Goal: Task Accomplishment & Management: Complete application form

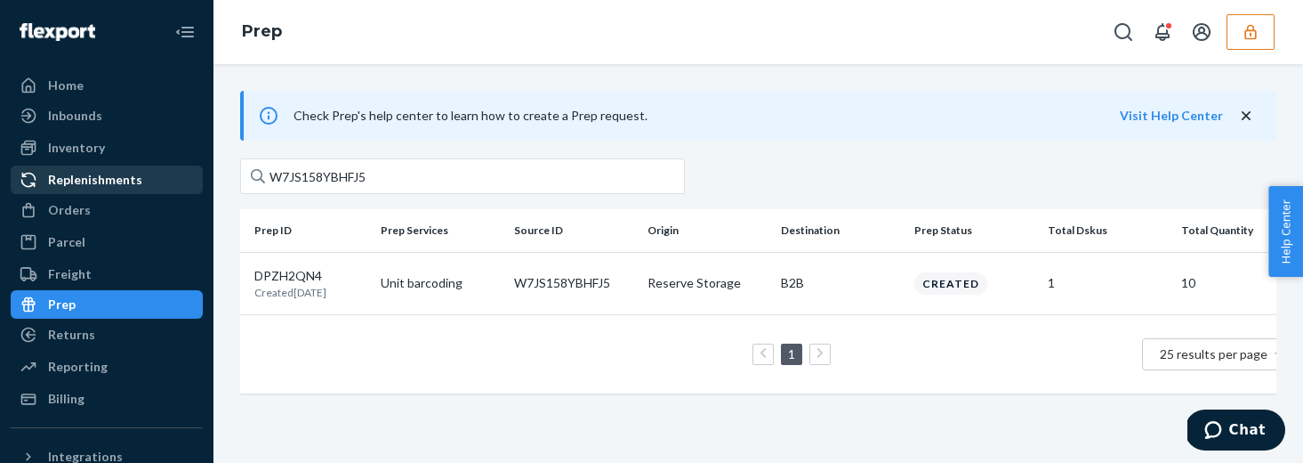
click at [130, 183] on div "Replenishments" at bounding box center [95, 180] width 94 height 18
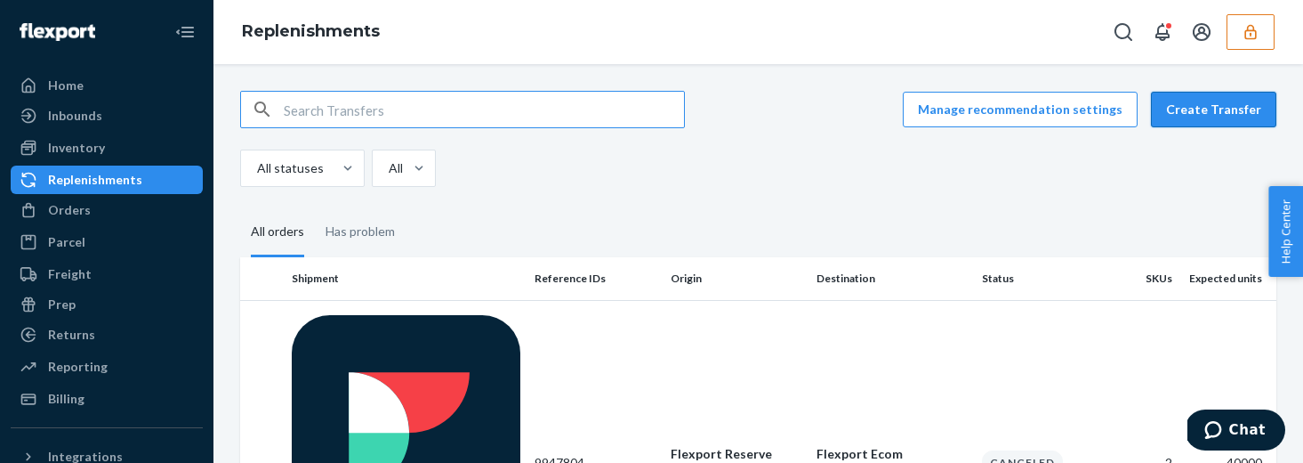
click at [1229, 115] on button "Create Transfer" at bounding box center [1213, 110] width 125 height 36
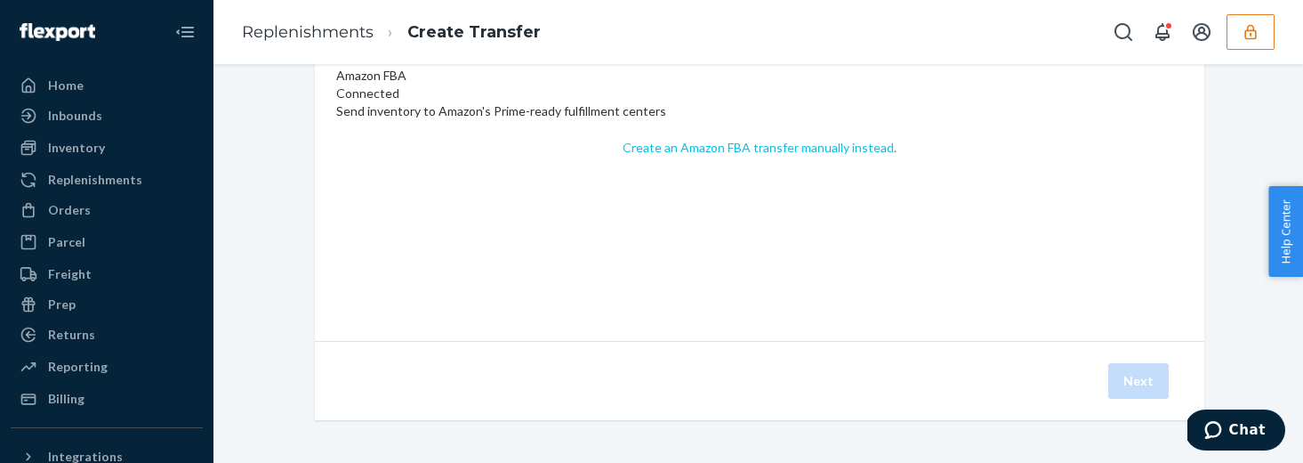
click at [818, 155] on link "Create an Amazon FBA transfer manually instead" at bounding box center [758, 147] width 271 height 15
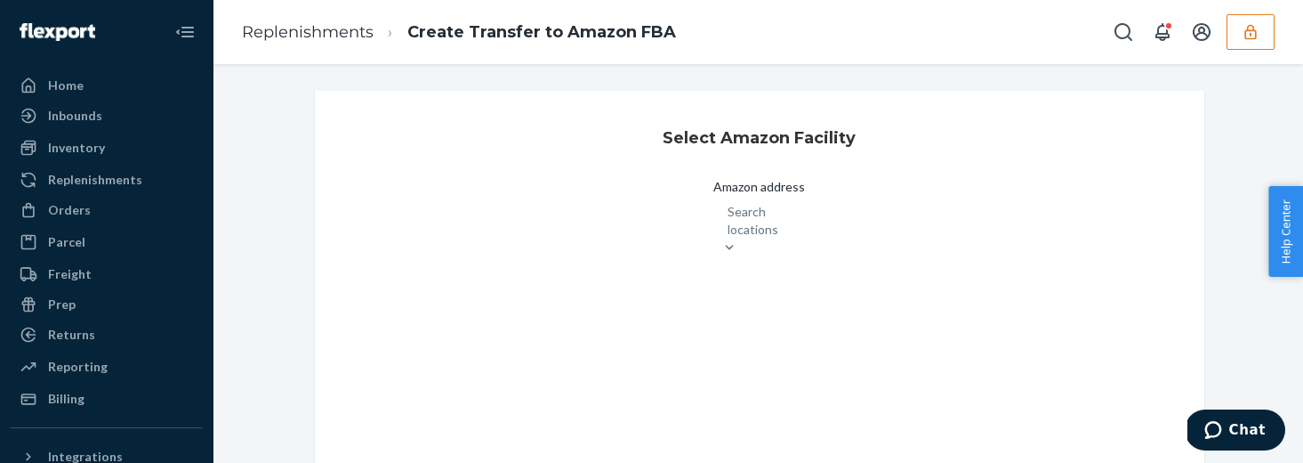
click at [713, 221] on div "Search locations" at bounding box center [759, 229] width 92 height 53
click at [714, 228] on div "Search locations" at bounding box center [743, 222] width 58 height 36
click at [729, 228] on input "Amazon address Search locations" at bounding box center [730, 222] width 2 height 18
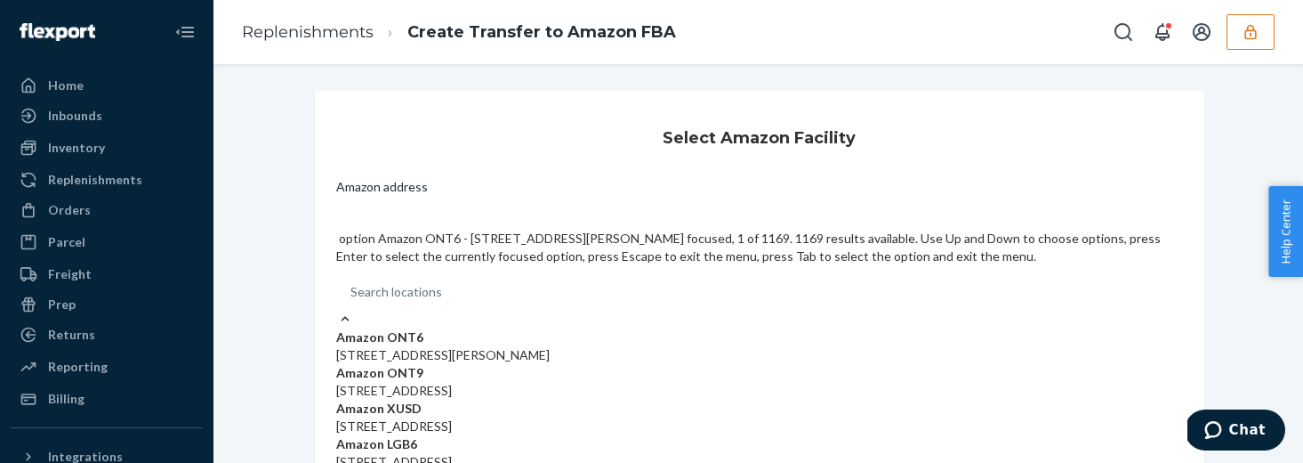
click at [577, 346] on p "24208 San Michele Rd, Moreno Valley, CA, 92551" at bounding box center [759, 355] width 847 height 18
click at [352, 283] on input "Amazon address option Amazon ONT6 - 24208 San Michele Rd, Moreno Valley, CA, 92…" at bounding box center [352, 292] width 2 height 18
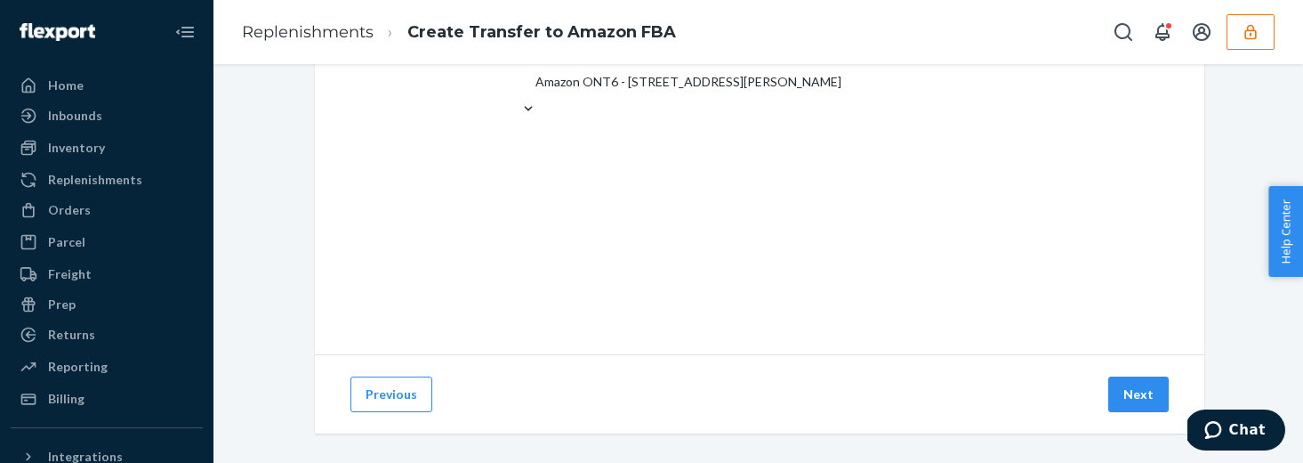
scroll to position [206, 0]
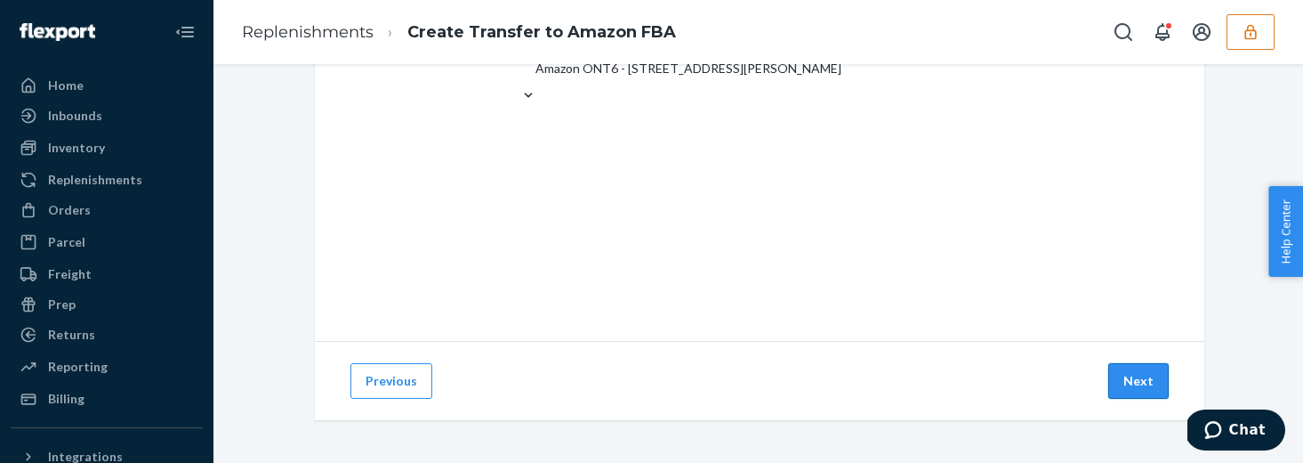
click at [1125, 383] on button "Next" at bounding box center [1138, 381] width 60 height 36
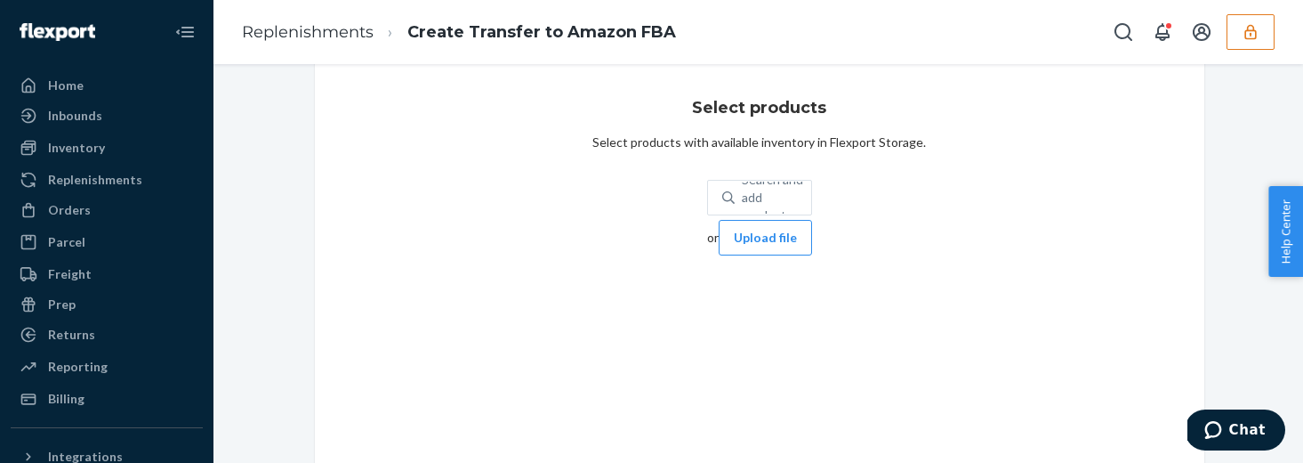
scroll to position [33, 0]
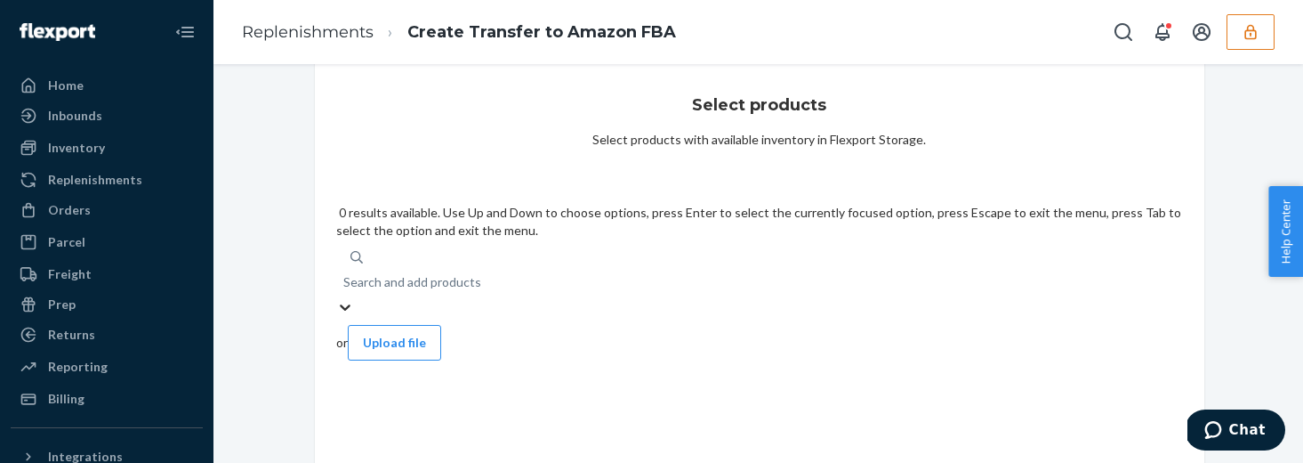
click at [619, 266] on div "Search and add products" at bounding box center [759, 282] width 847 height 32
click at [345, 273] on input "0 results available. Use Up and Down to choose options, press Enter to select t…" at bounding box center [344, 282] width 2 height 18
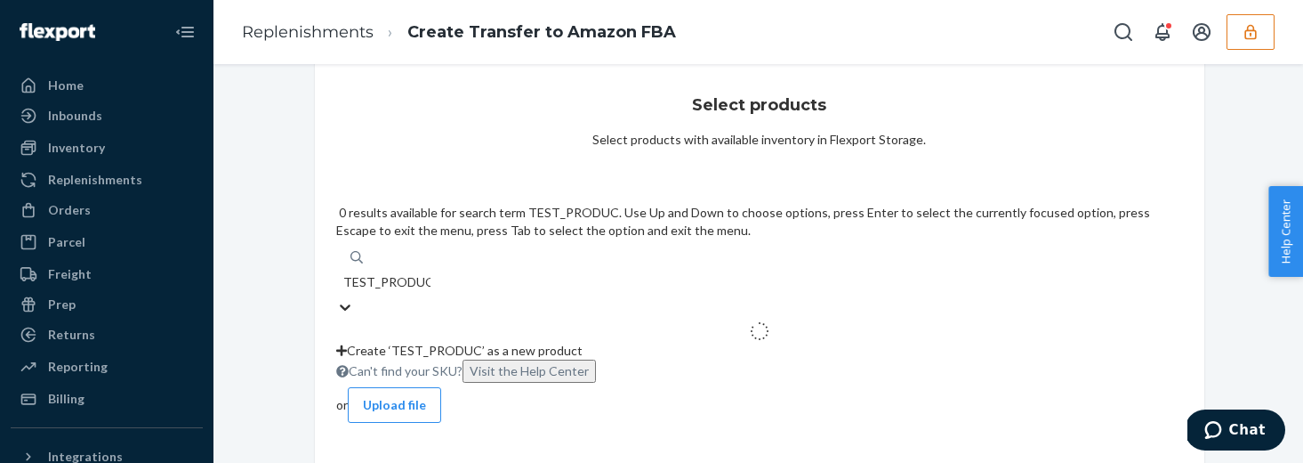
type input "TEST_PRODUCT"
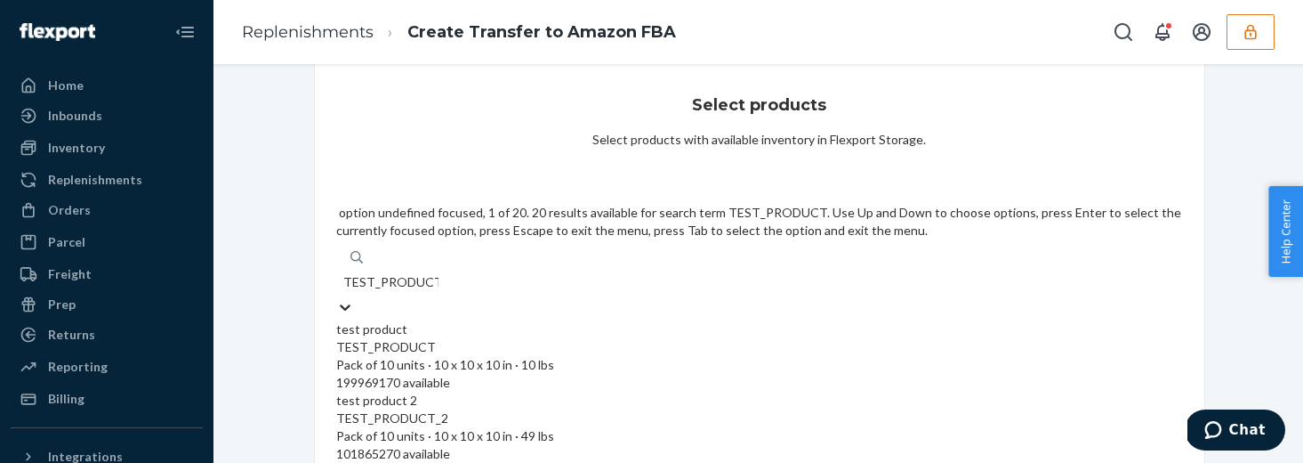
click at [601, 338] on div "TEST_PRODUCT Pack of 10 units · 10 x 10 x 10 in · 10 lbs" at bounding box center [759, 356] width 847 height 36
click at [439, 273] on input "TEST_PRODUCT" at bounding box center [390, 282] width 95 height 18
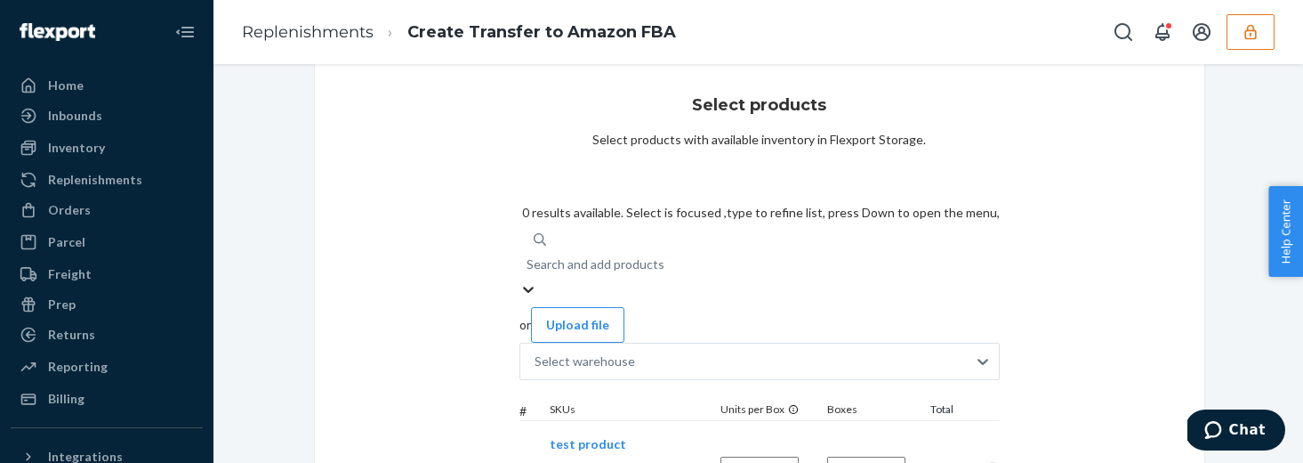
scroll to position [77, 0]
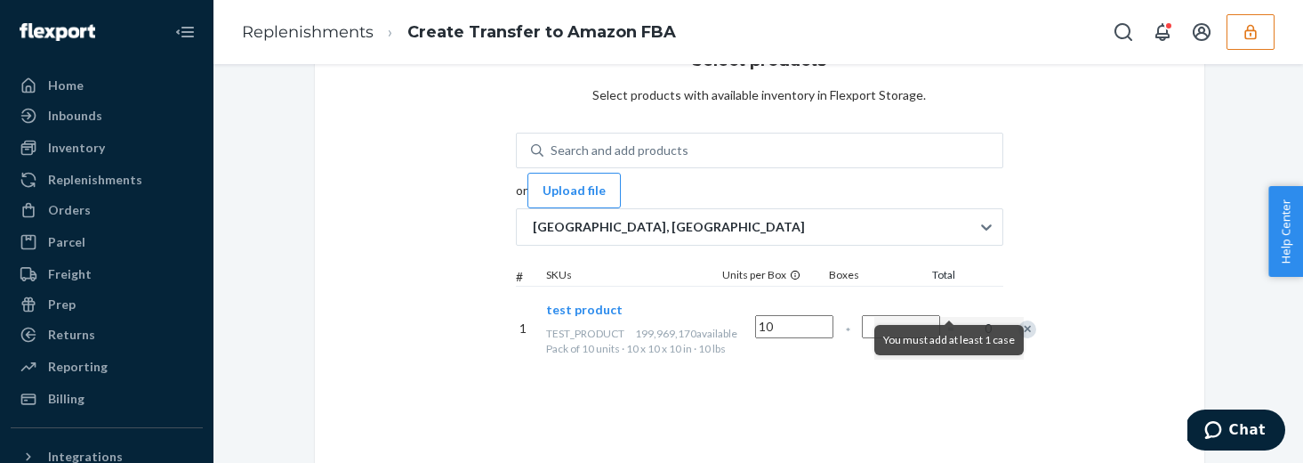
click at [940, 315] on input "Number of boxes" at bounding box center [901, 326] width 78 height 23
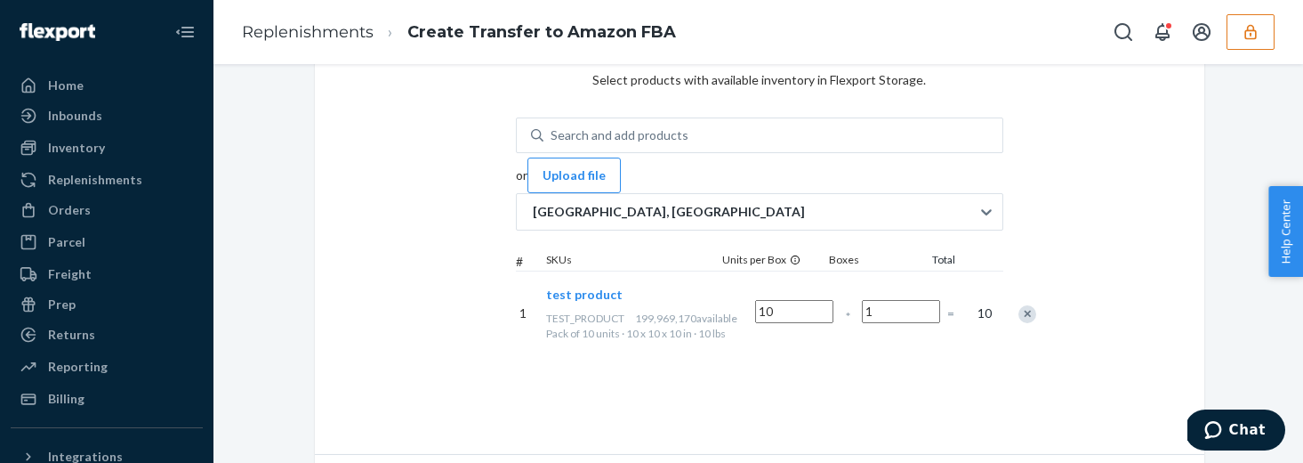
scroll to position [206, 0]
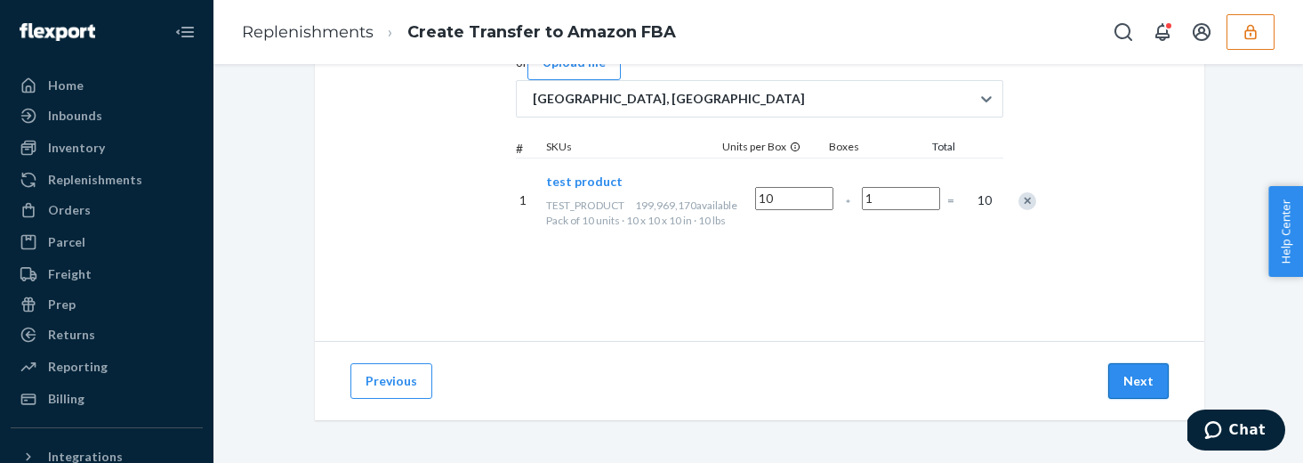
type input "1"
click at [1143, 382] on button "Next" at bounding box center [1138, 381] width 60 height 36
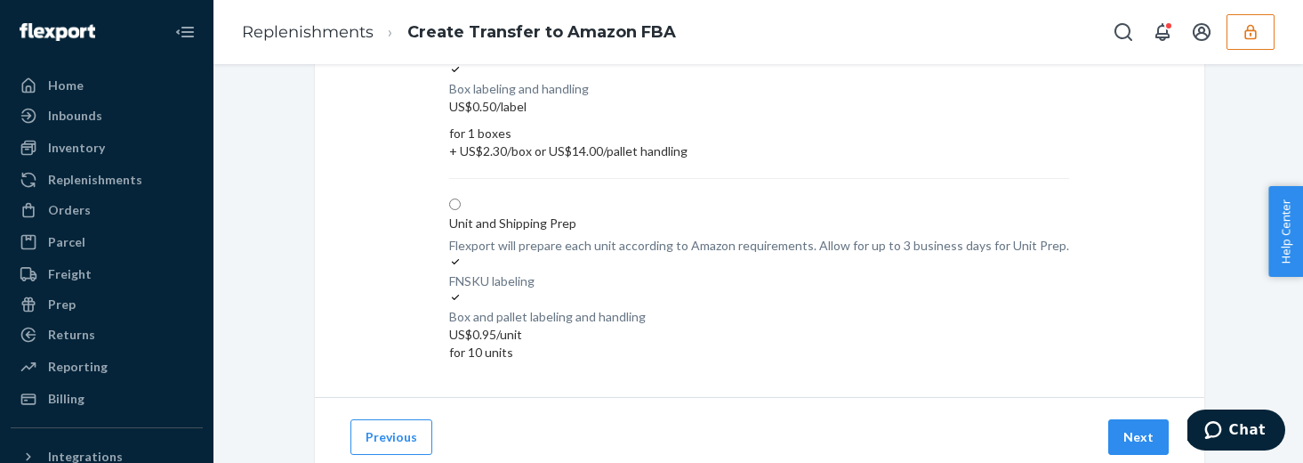
click at [505, 214] on div "Unit and Shipping Prep" at bounding box center [512, 223] width 127 height 18
click at [461, 198] on input "Unit and Shipping Prep" at bounding box center [455, 204] width 12 height 12
radio input "true"
click at [1112, 419] on button "Next" at bounding box center [1138, 437] width 60 height 36
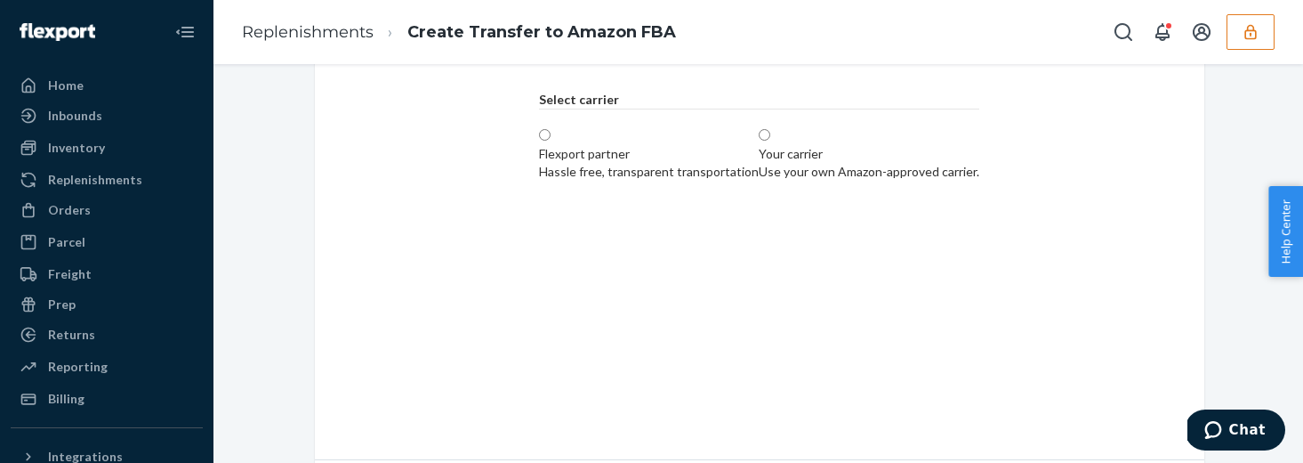
scroll to position [0, 0]
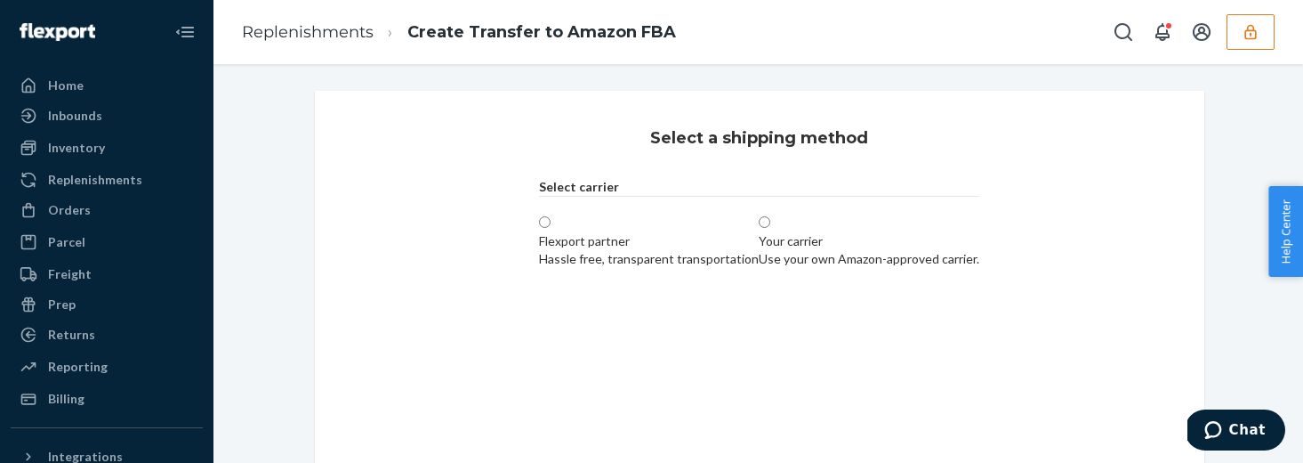
click at [539, 238] on label "Flexport partner Hassle free, transparent transportation" at bounding box center [649, 240] width 220 height 53
click at [539, 228] on input "Flexport partner Hassle free, transparent transportation" at bounding box center [545, 222] width 12 height 12
radio input "true"
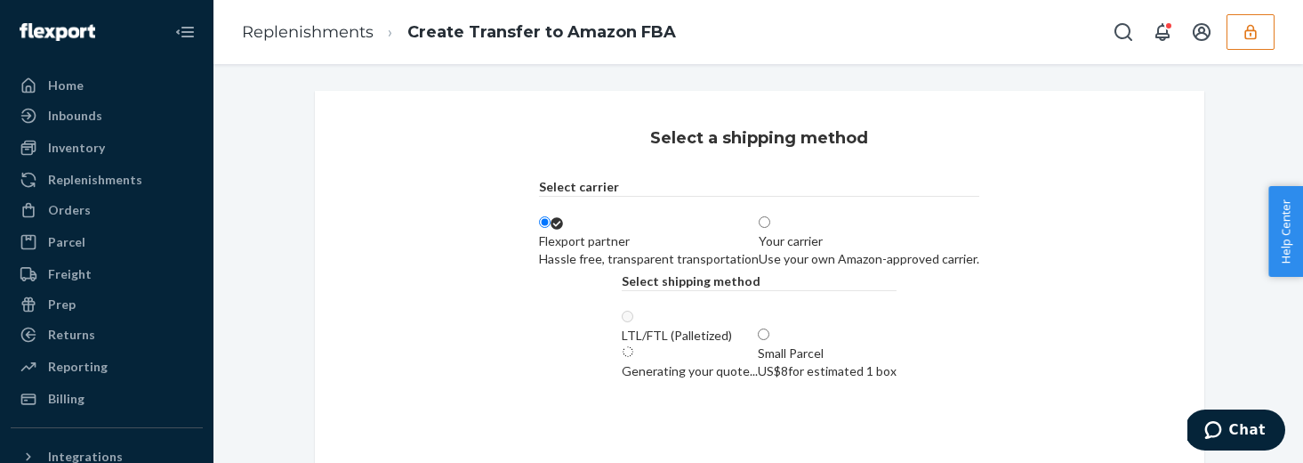
scroll to position [206, 0]
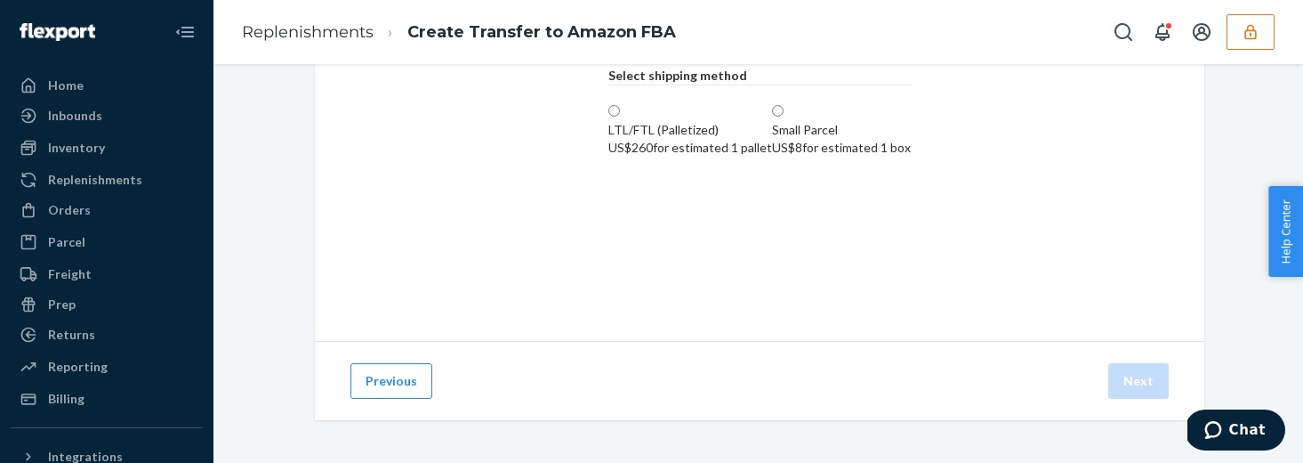
click at [808, 157] on label "Small Parcel US$8 for estimated 1 box" at bounding box center [841, 129] width 139 height 53
click at [784, 117] on input "Small Parcel US$8 for estimated 1 box" at bounding box center [778, 111] width 12 height 12
radio input "true"
click at [1135, 382] on button "Next" at bounding box center [1138, 381] width 60 height 36
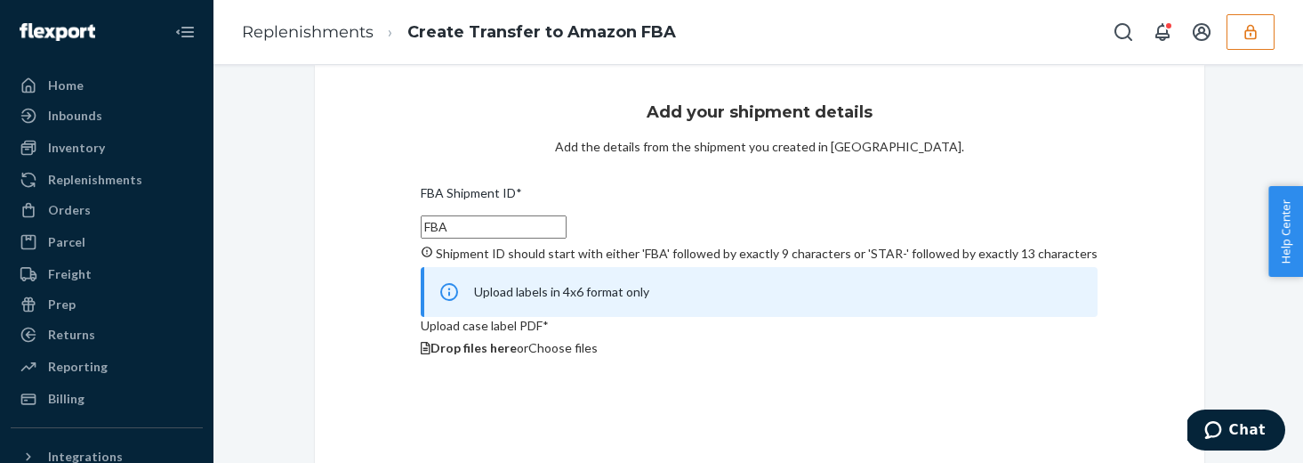
scroll to position [0, 0]
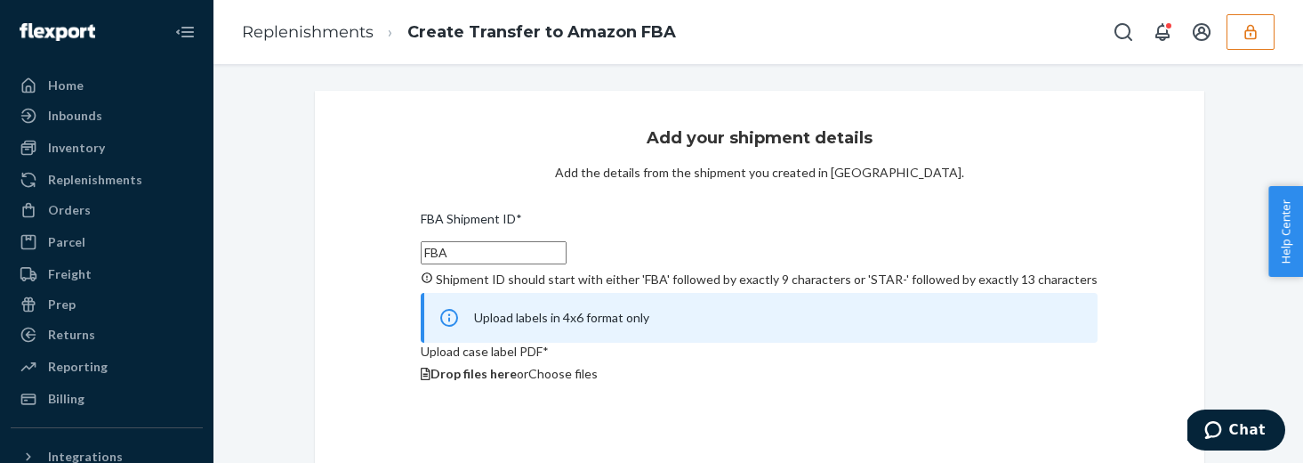
click at [567, 258] on input "FBA" at bounding box center [494, 252] width 146 height 23
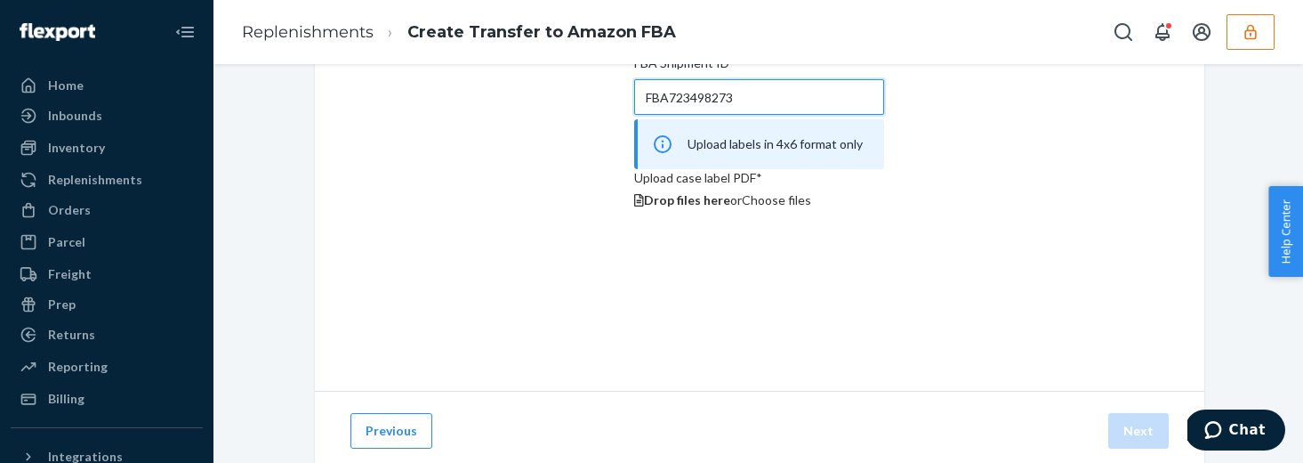
scroll to position [206, 0]
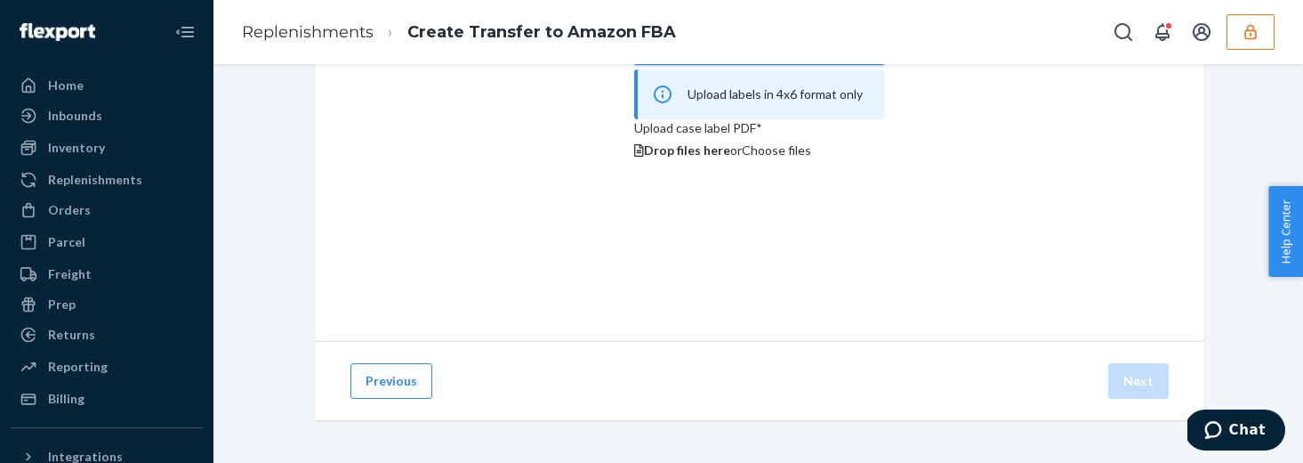
type input "FBA723498273"
click at [754, 157] on span "Choose files" at bounding box center [776, 149] width 69 height 15
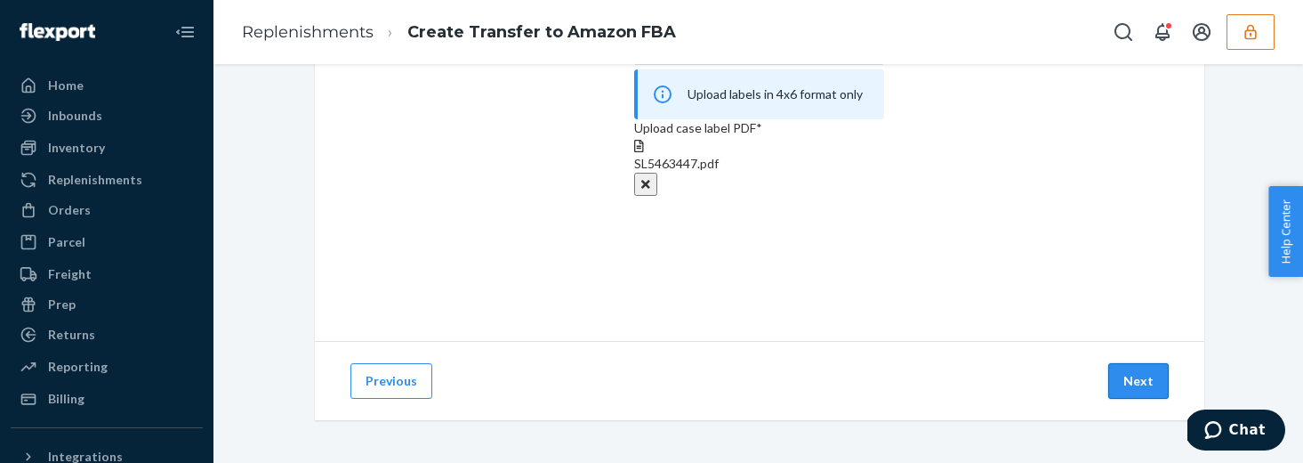
click at [1167, 395] on button "Next" at bounding box center [1138, 381] width 60 height 36
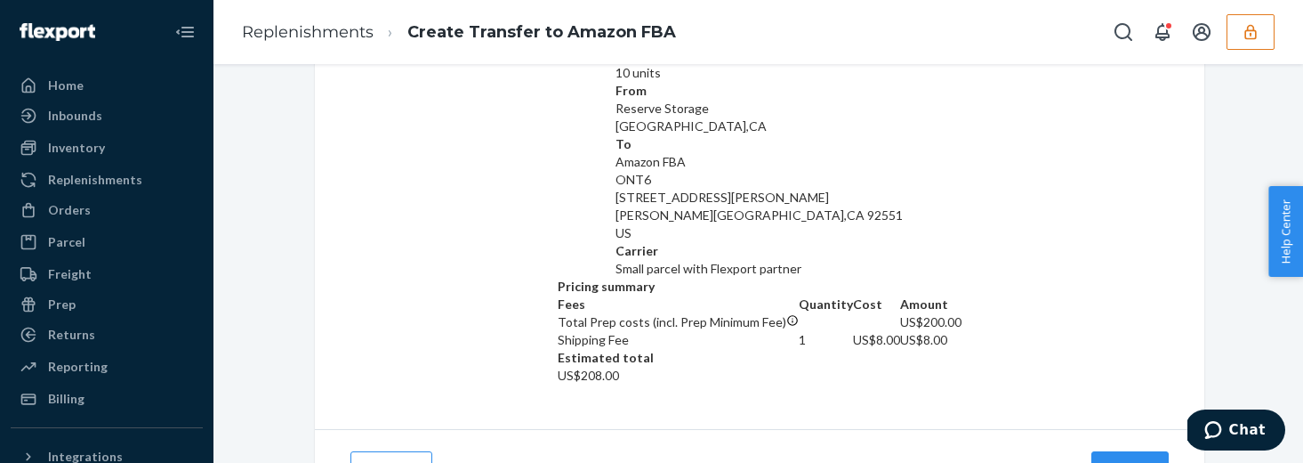
scroll to position [170, 0]
click at [1138, 448] on button "Confirm" at bounding box center [1130, 466] width 77 height 36
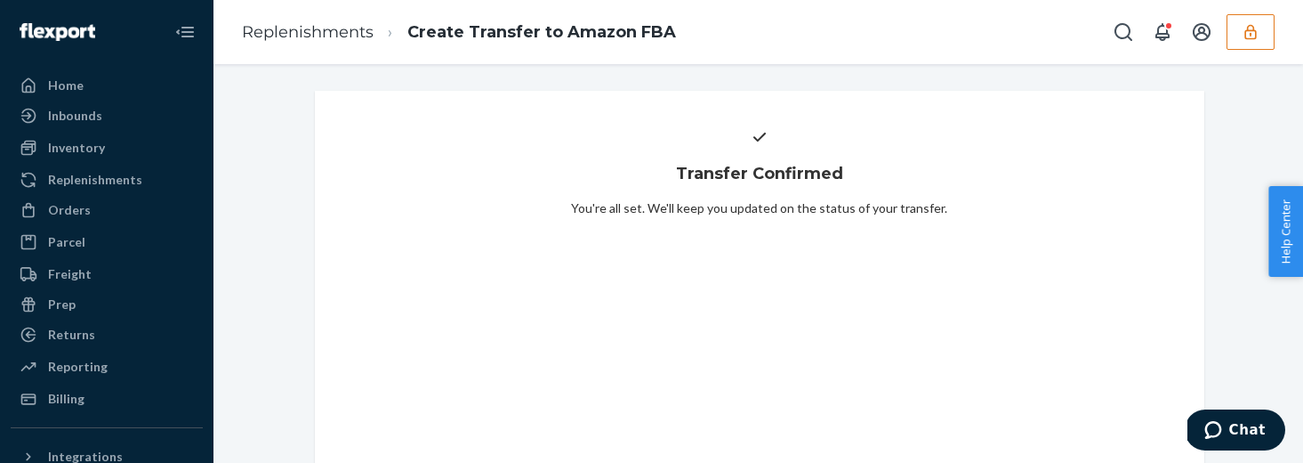
scroll to position [206, 0]
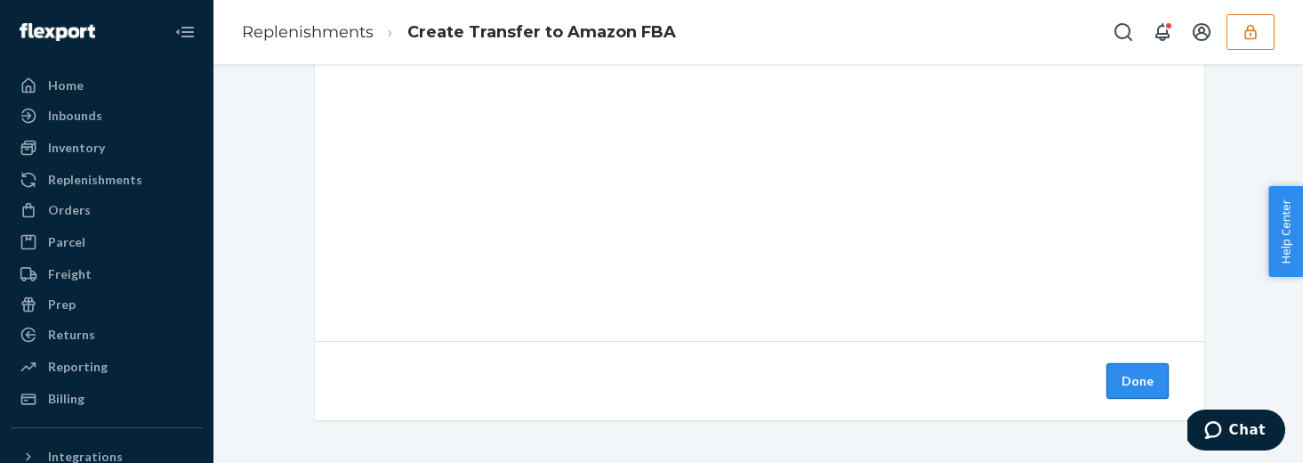
click at [1129, 383] on button "Done" at bounding box center [1138, 381] width 62 height 36
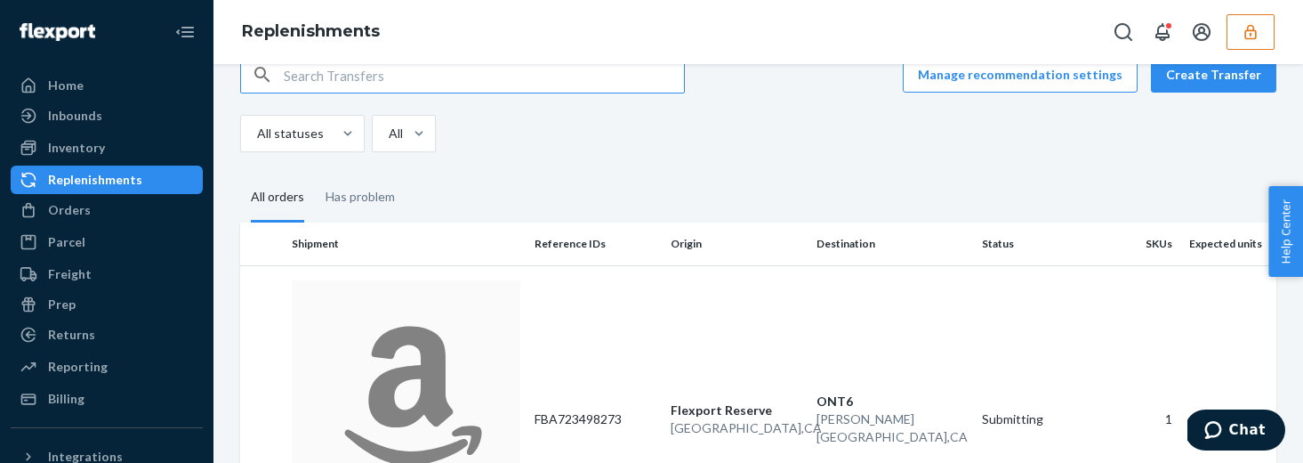
scroll to position [43, 0]
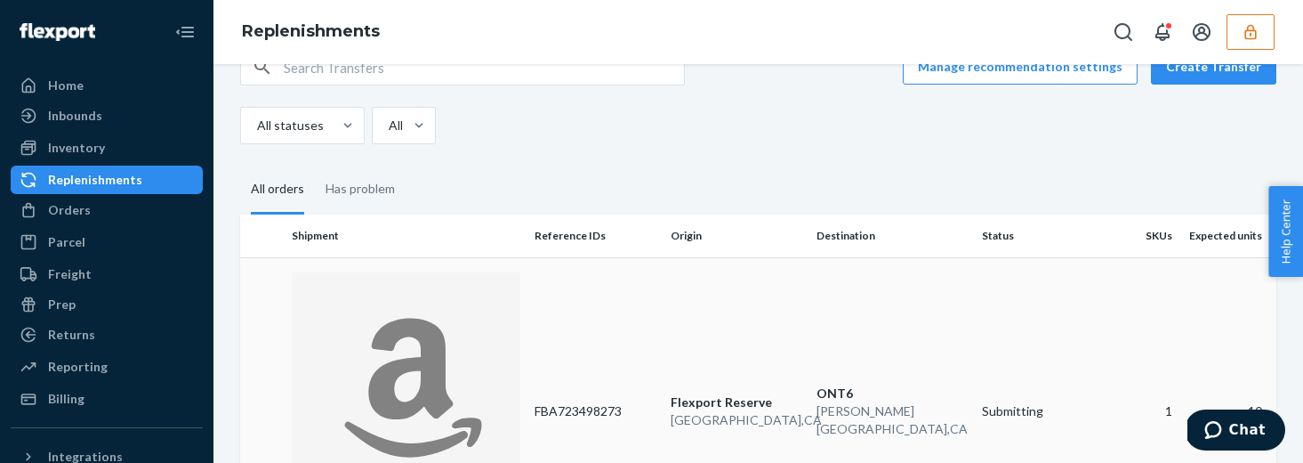
click at [394, 259] on td "Transfer to Amazon RP6OIS6C1RDYQ Created Sep 24, 2025" at bounding box center [406, 410] width 243 height 307
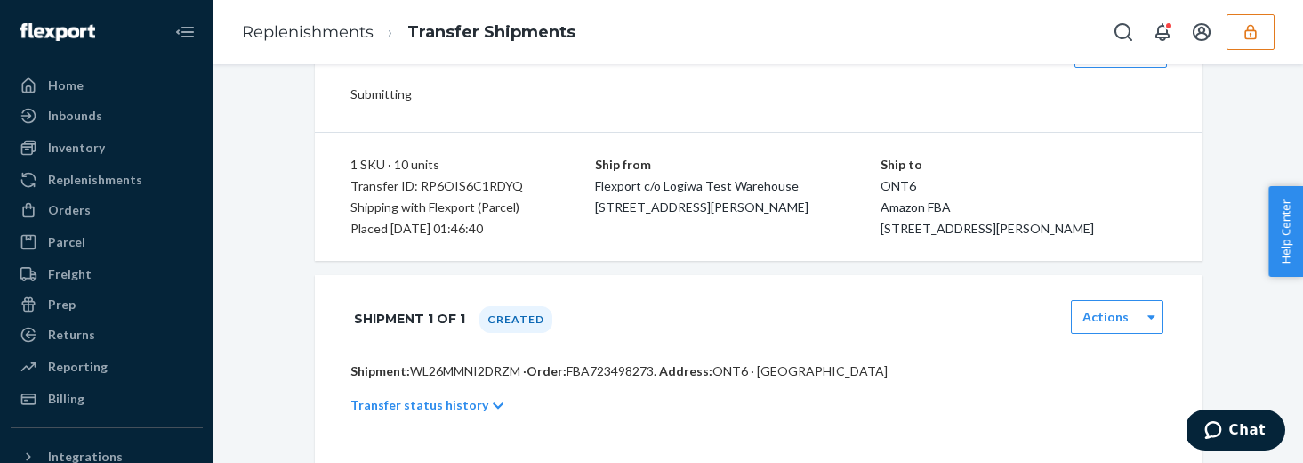
scroll to position [93, 0]
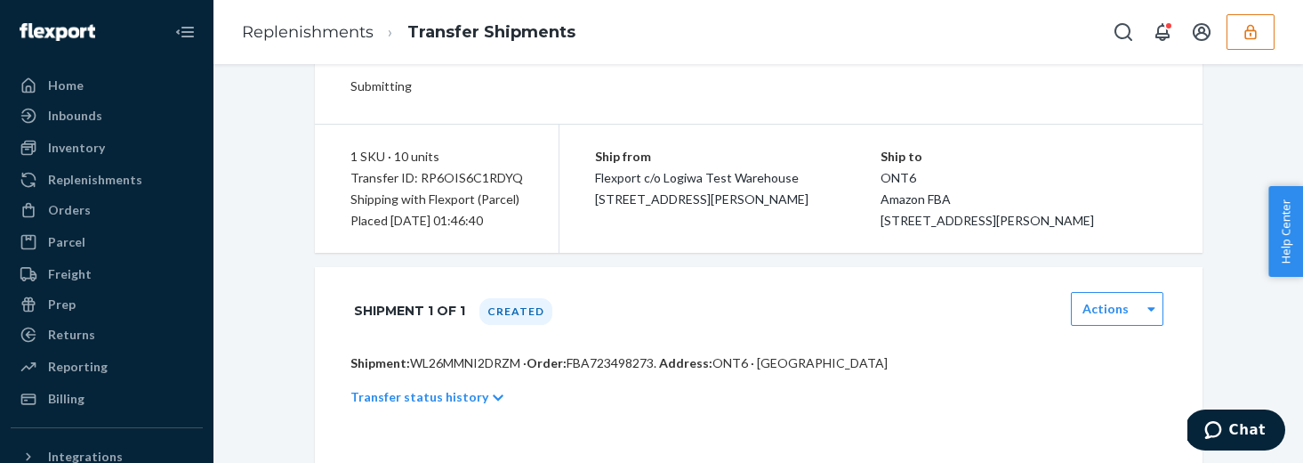
click at [469, 401] on div "Transfer status history" at bounding box center [759, 397] width 817 height 50
click at [459, 372] on p "Shipment: WL26MMNI2DRZM · Order: FBA723498273 . Address: ONT6 · Moreno Valley, …" at bounding box center [759, 363] width 817 height 18
copy p "WL26MMNI2DRZM"
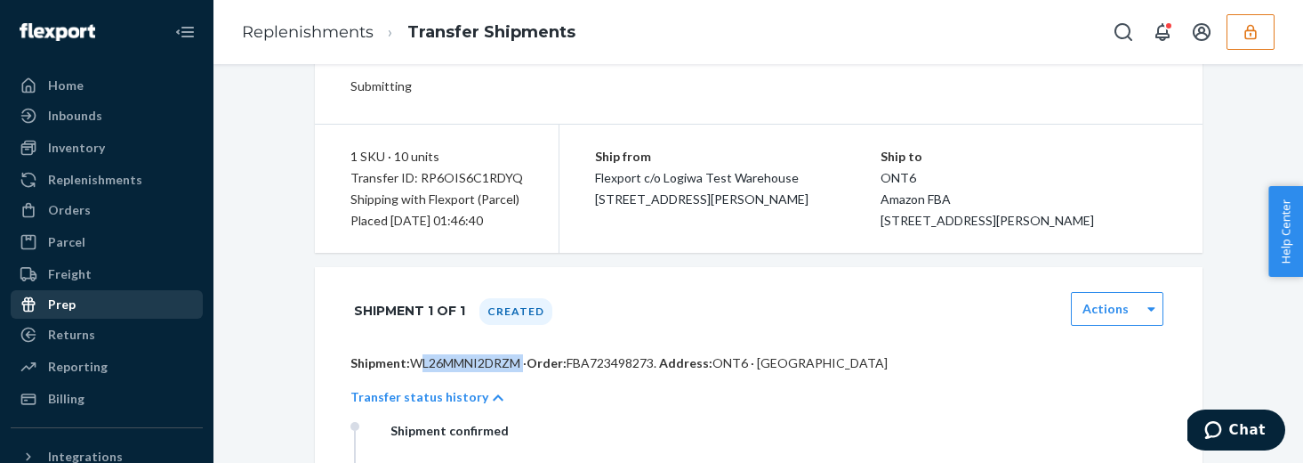
click at [101, 306] on div "Prep" at bounding box center [106, 304] width 189 height 25
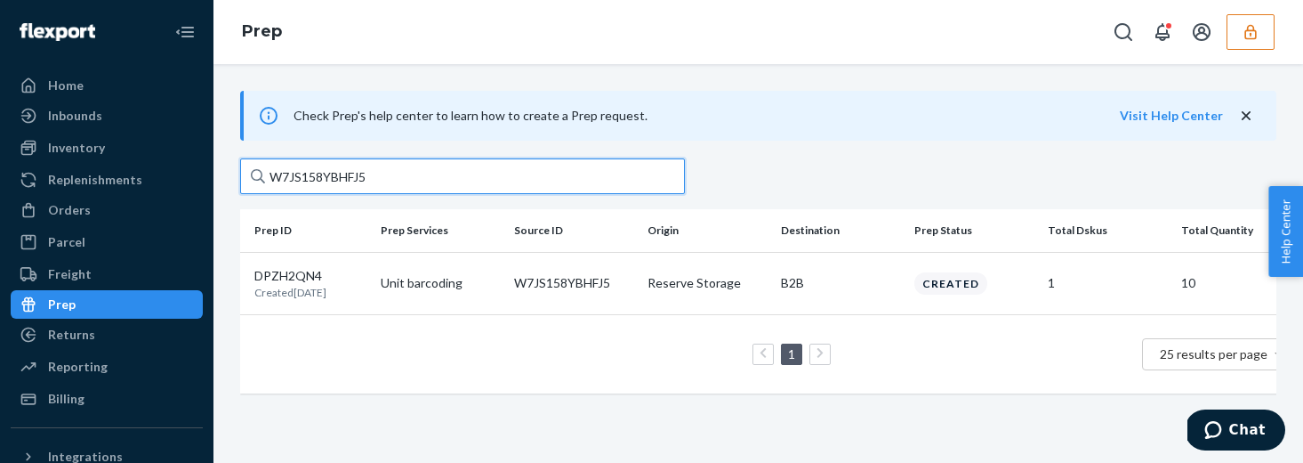
click at [351, 182] on input "W7JS158YBHFJ5" at bounding box center [462, 176] width 445 height 36
paste input "L26MMNI2DRZM"
type input "WL26MMNI2DRZM"
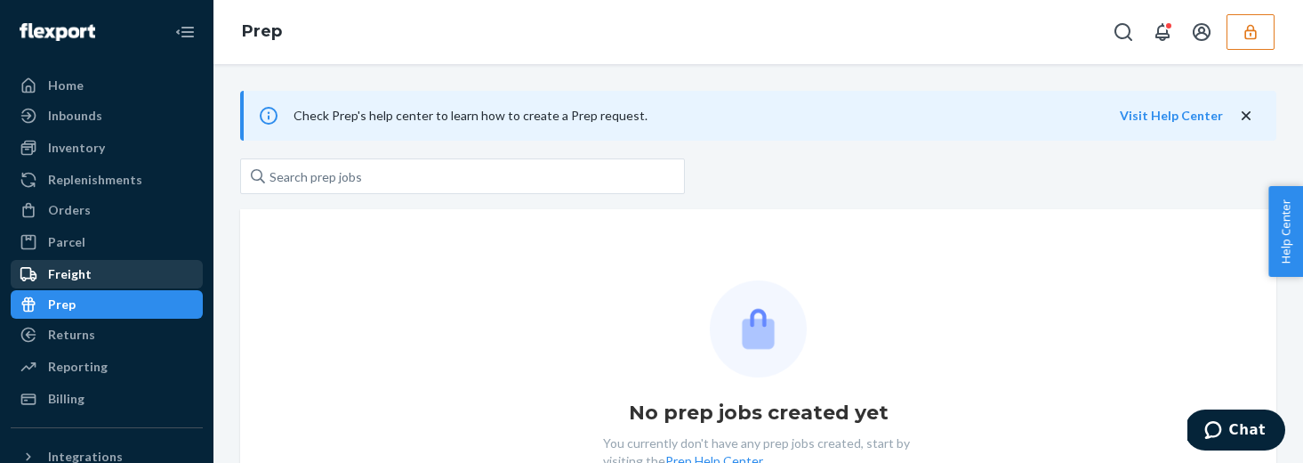
click at [100, 276] on div "Freight" at bounding box center [106, 274] width 189 height 25
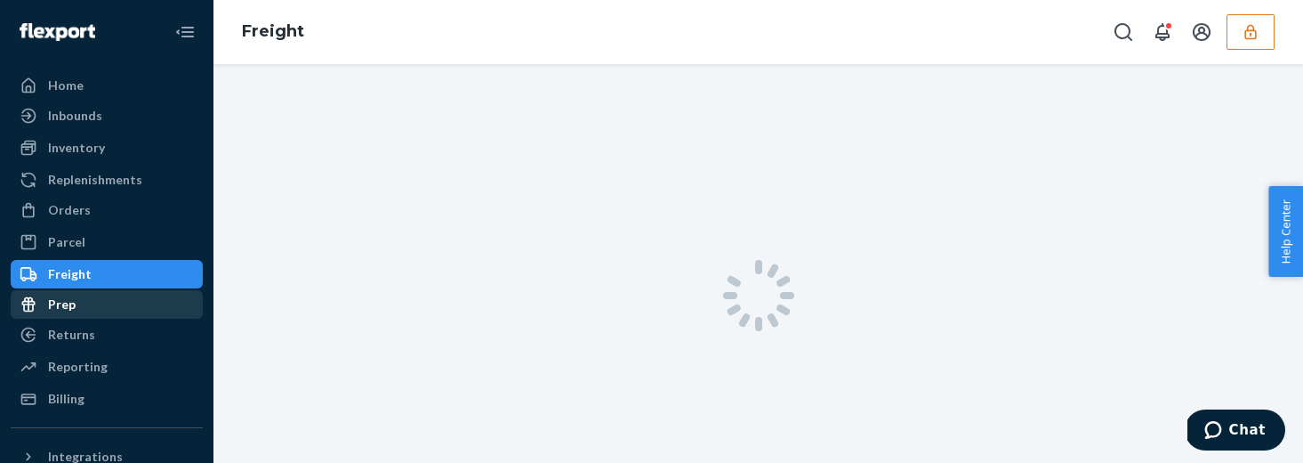
click at [94, 297] on div "Prep" at bounding box center [106, 304] width 189 height 25
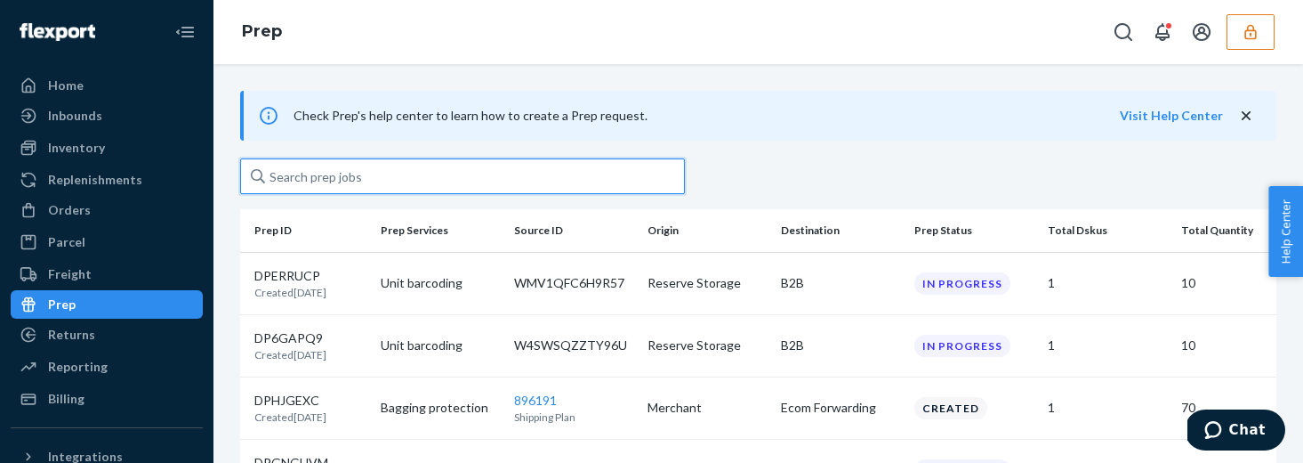
click at [376, 179] on input "text" at bounding box center [462, 176] width 445 height 36
paste input "WL26MMNI2DRZM"
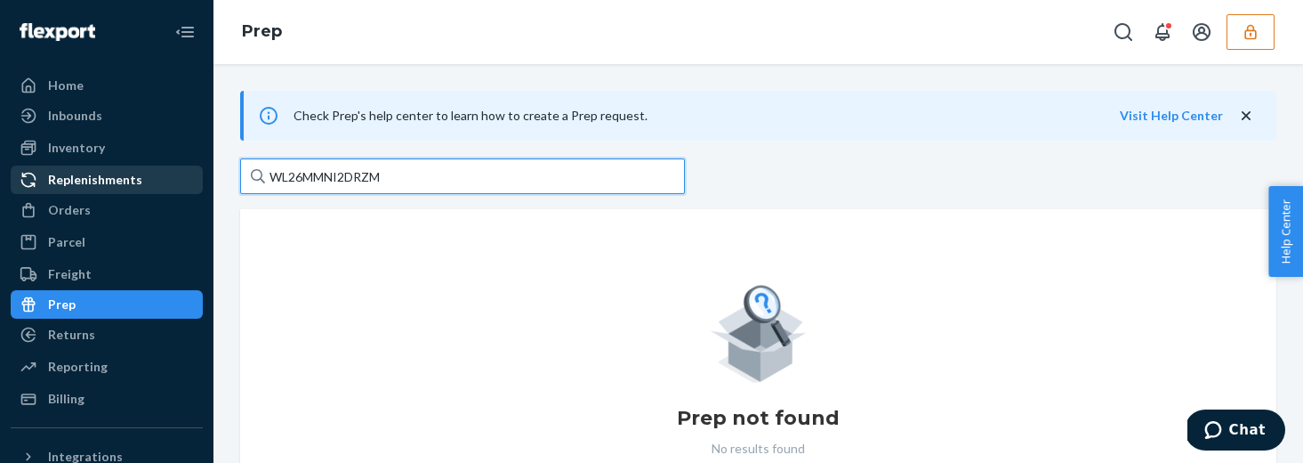
type input "WL26MMNI2DRZM"
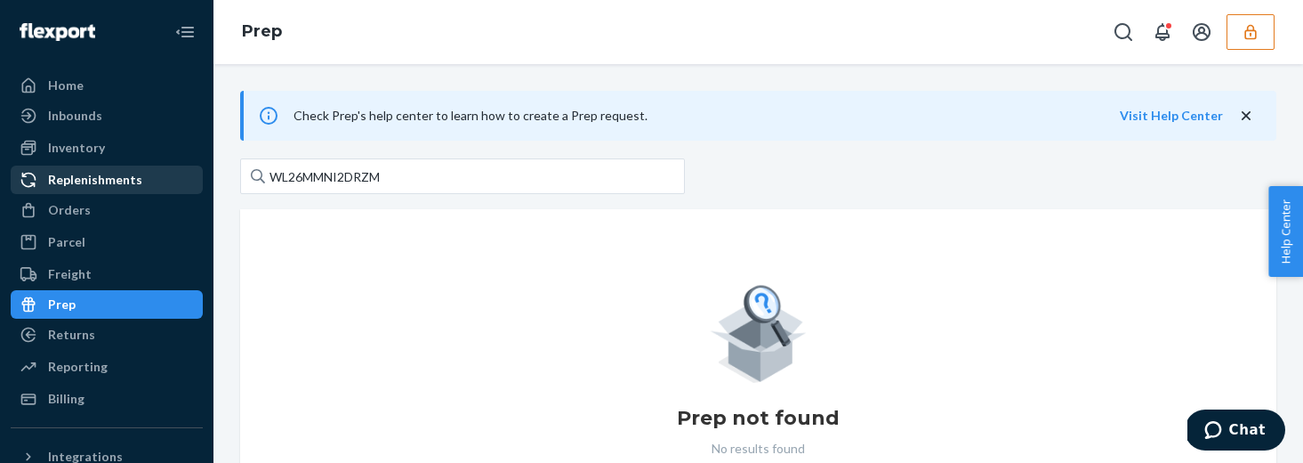
click at [110, 176] on div "Replenishments" at bounding box center [95, 180] width 94 height 18
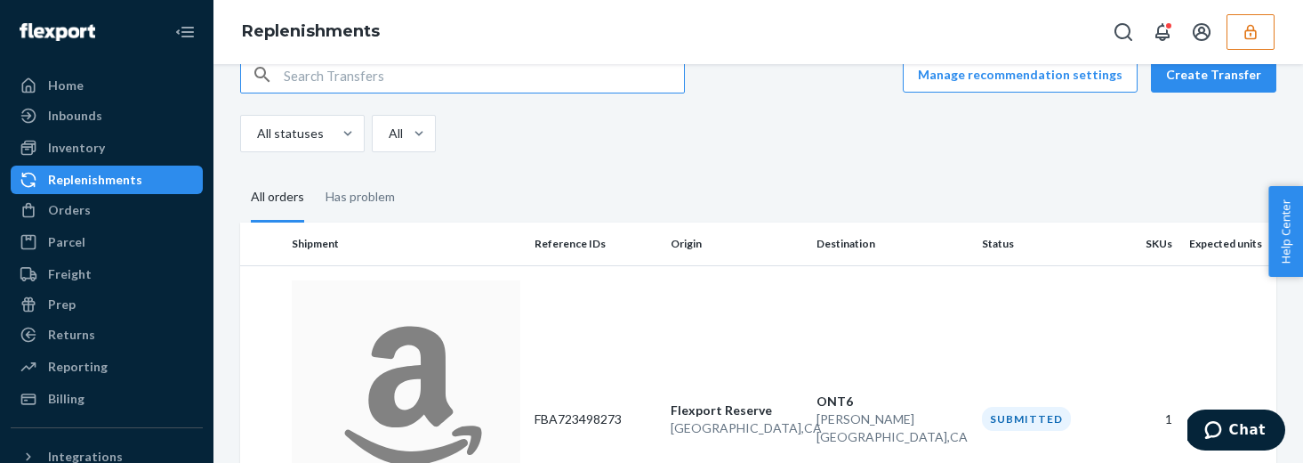
scroll to position [37, 0]
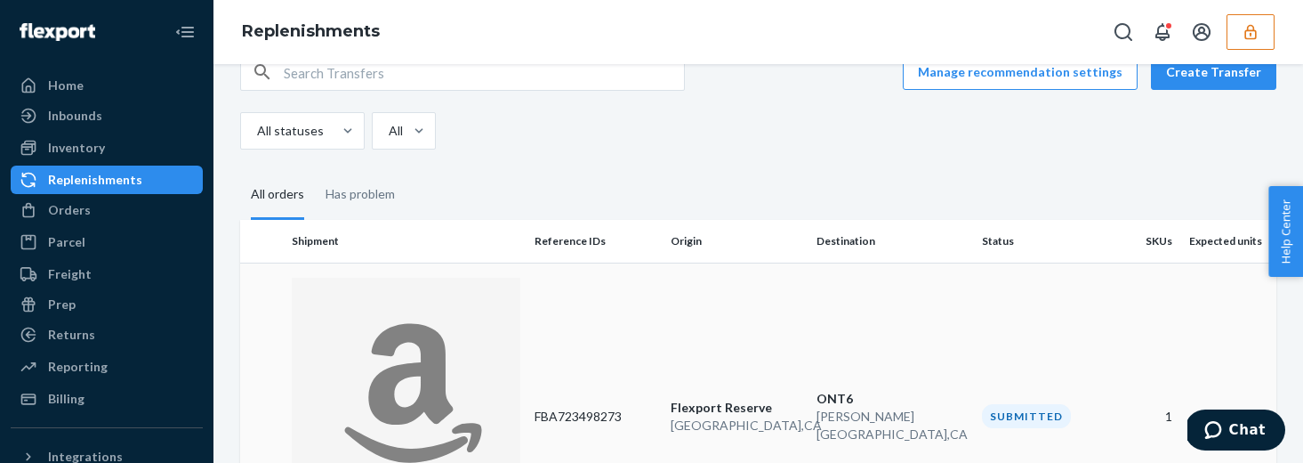
click at [520, 306] on td "Transfer to Amazon RP6OIS6C1RDYQ Created Sep 24, 2025" at bounding box center [406, 415] width 243 height 307
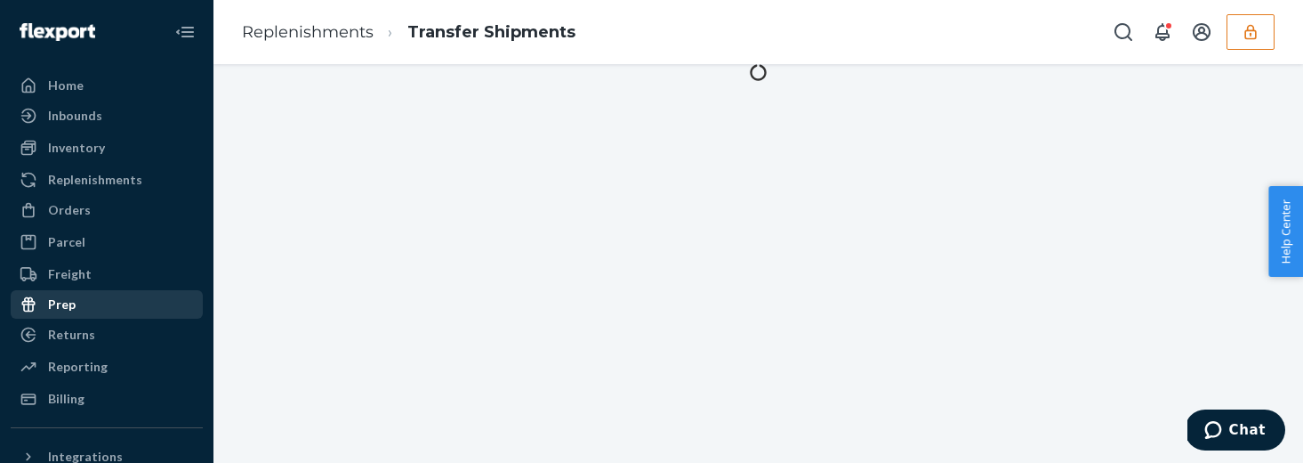
click at [77, 310] on div "Prep" at bounding box center [106, 304] width 189 height 25
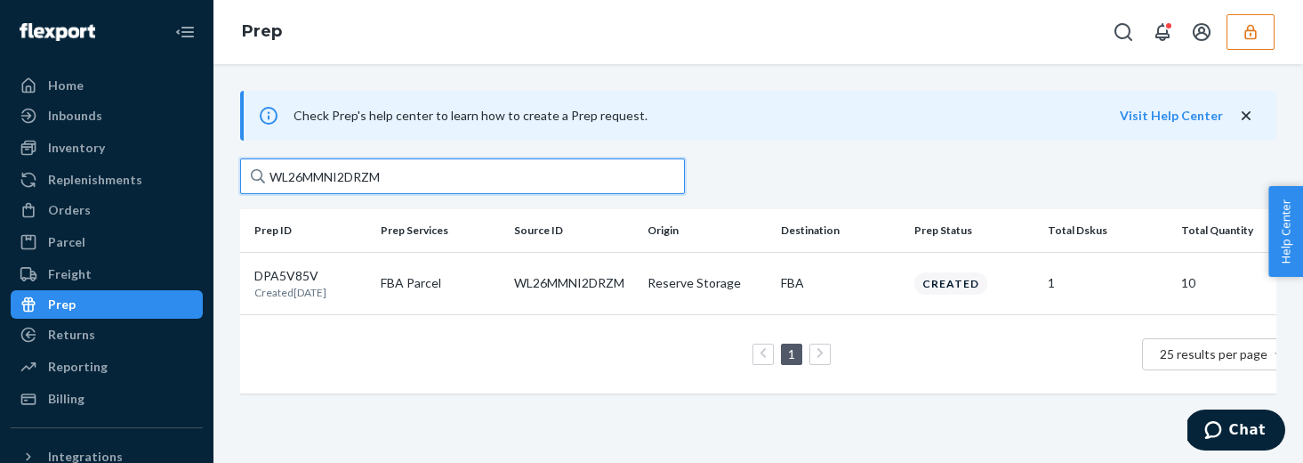
click at [351, 183] on input "WL26MMNI2DRZM" at bounding box center [462, 176] width 445 height 36
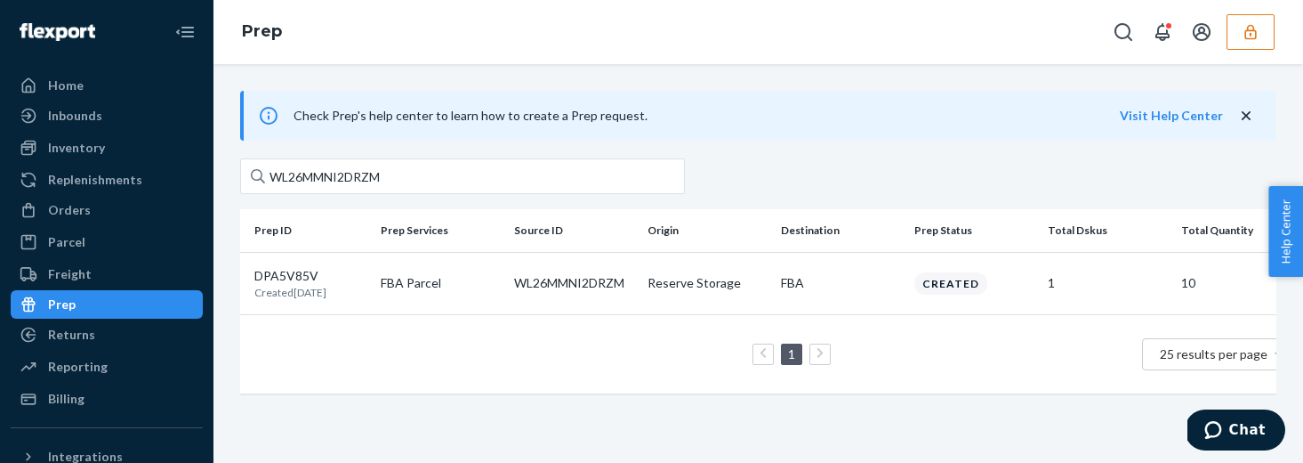
click at [743, 117] on span "Check Prep's help center to learn how to create a Prep request." at bounding box center [707, 116] width 826 height 18
click at [283, 270] on p "DPA5V85V" at bounding box center [290, 276] width 72 height 18
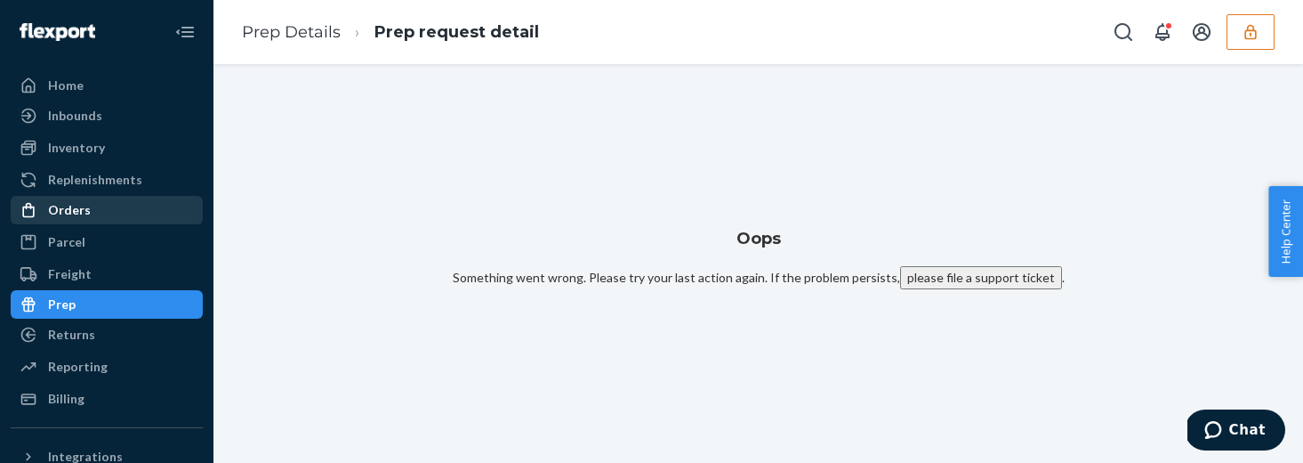
click at [89, 211] on div "Orders" at bounding box center [106, 209] width 189 height 25
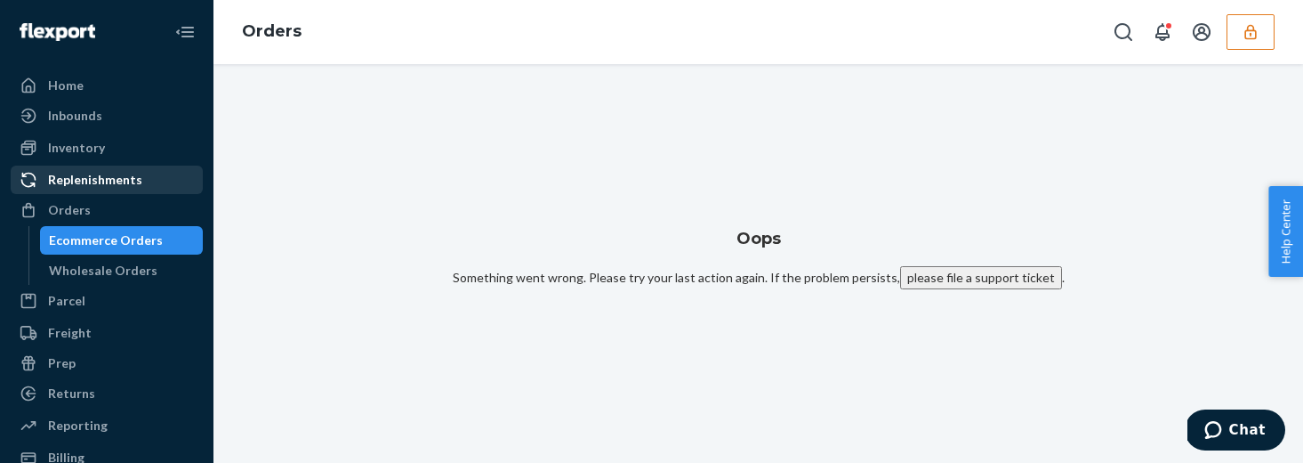
click at [130, 190] on div "Replenishments" at bounding box center [106, 179] width 189 height 25
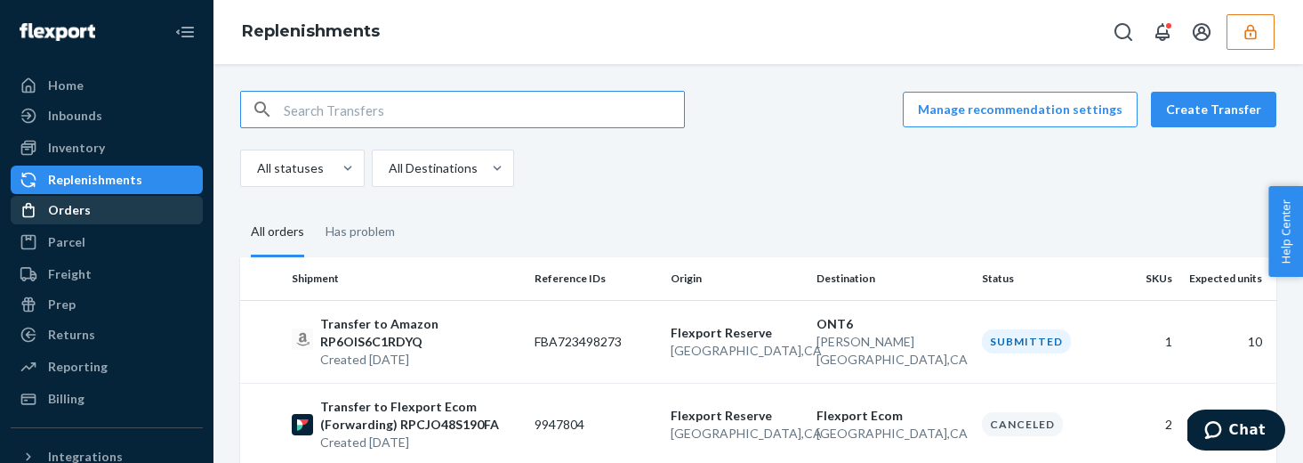
click at [116, 206] on div "Orders" at bounding box center [106, 209] width 189 height 25
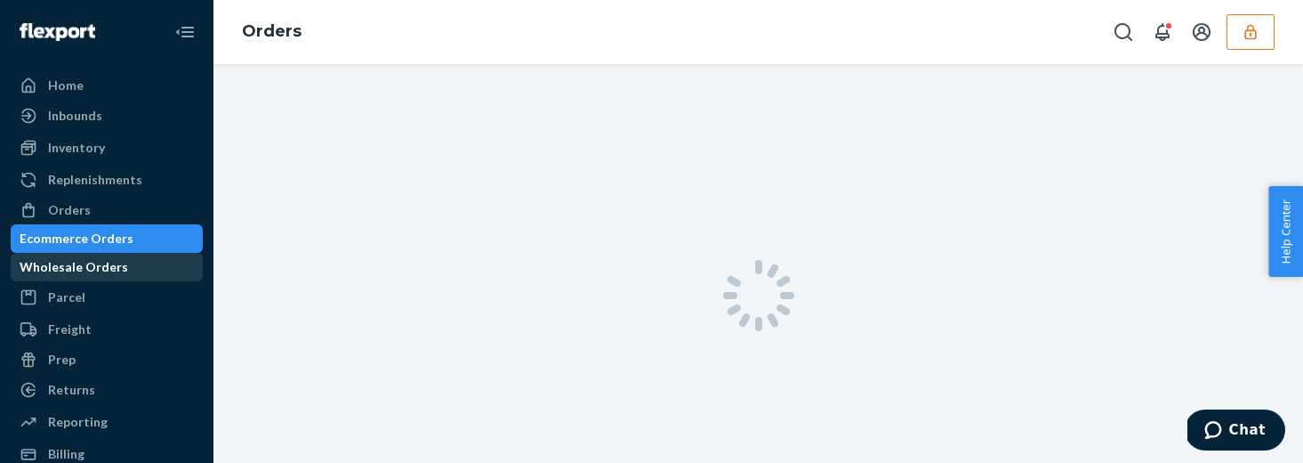
click at [168, 279] on div "Wholesale Orders" at bounding box center [106, 266] width 189 height 25
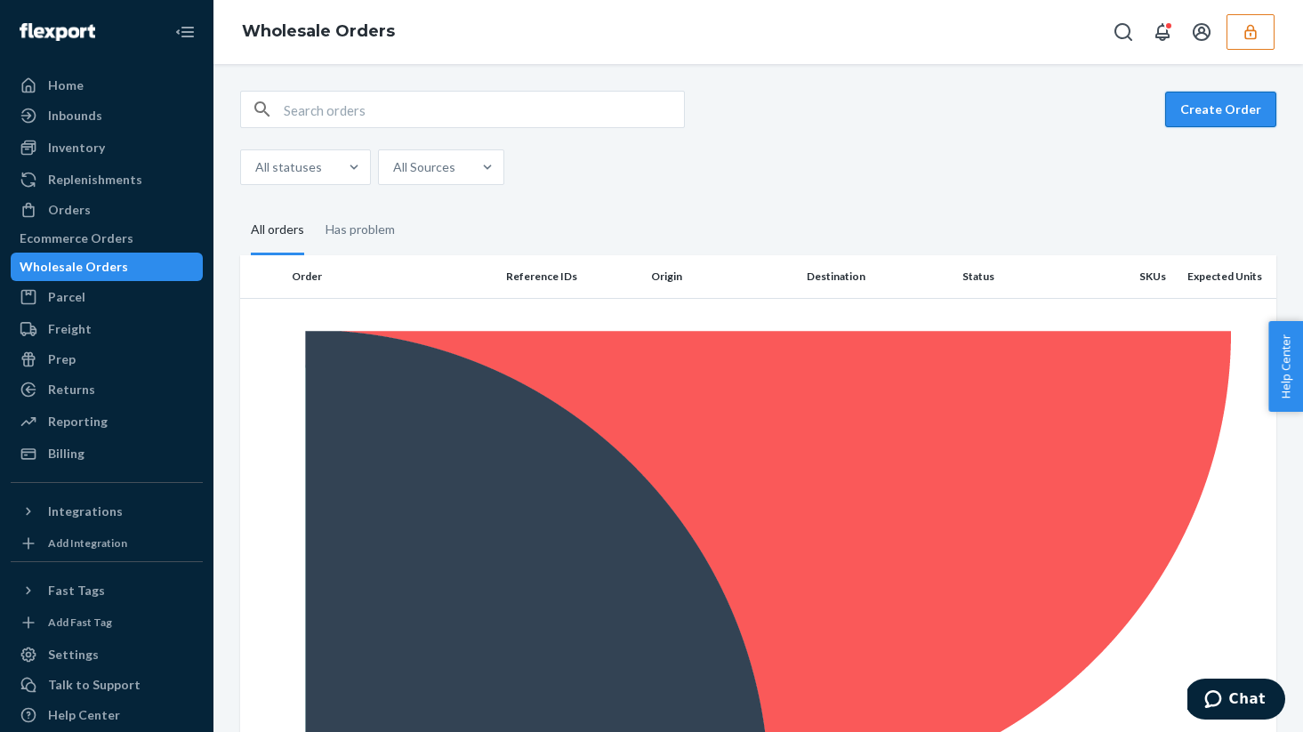
click at [1211, 108] on button "Create Order" at bounding box center [1220, 110] width 111 height 36
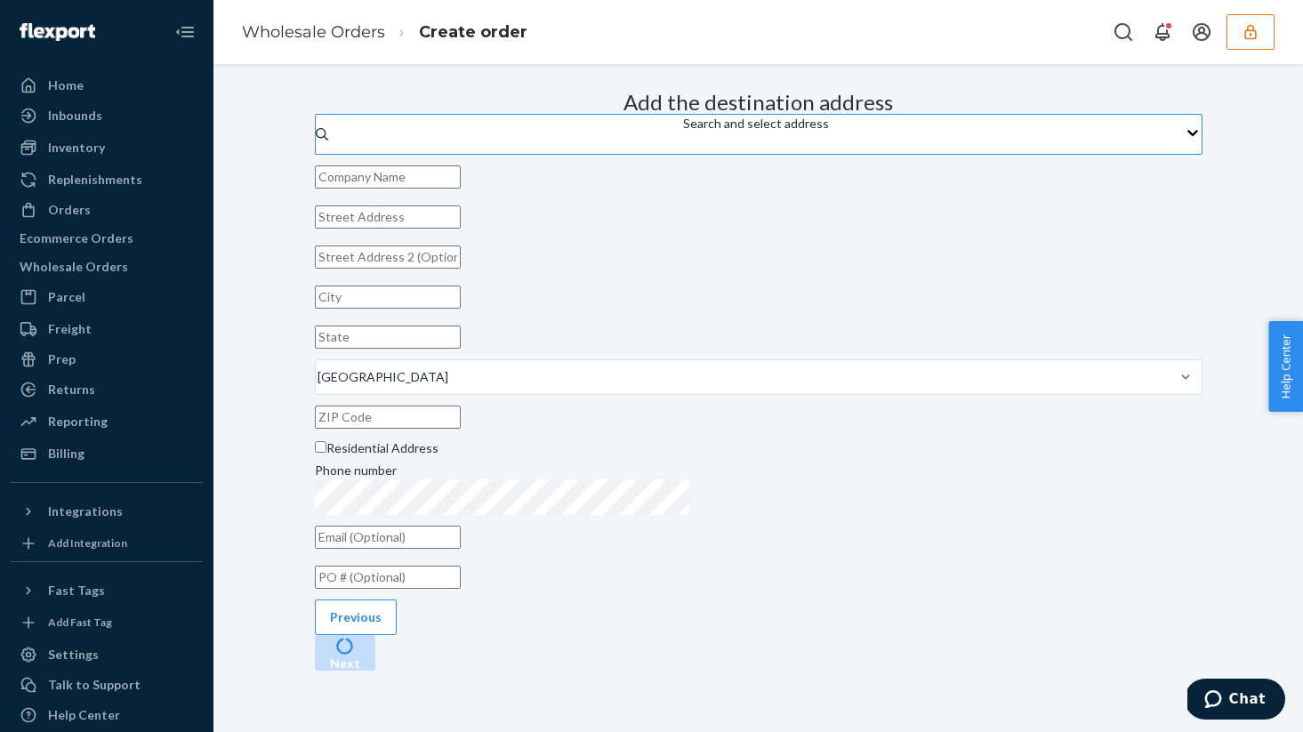
click at [738, 133] on div "Search and select address" at bounding box center [756, 124] width 146 height 18
click at [685, 152] on input "Search and select address" at bounding box center [684, 143] width 2 height 18
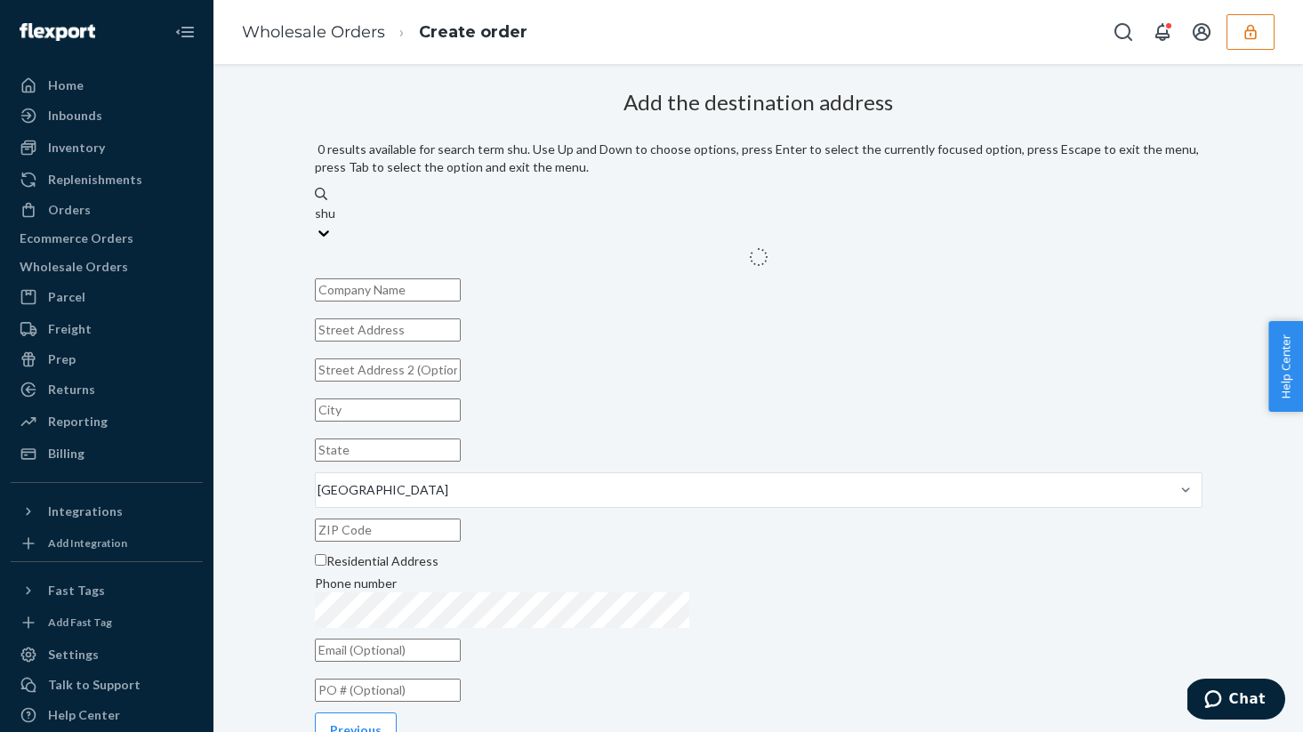
type input "shub"
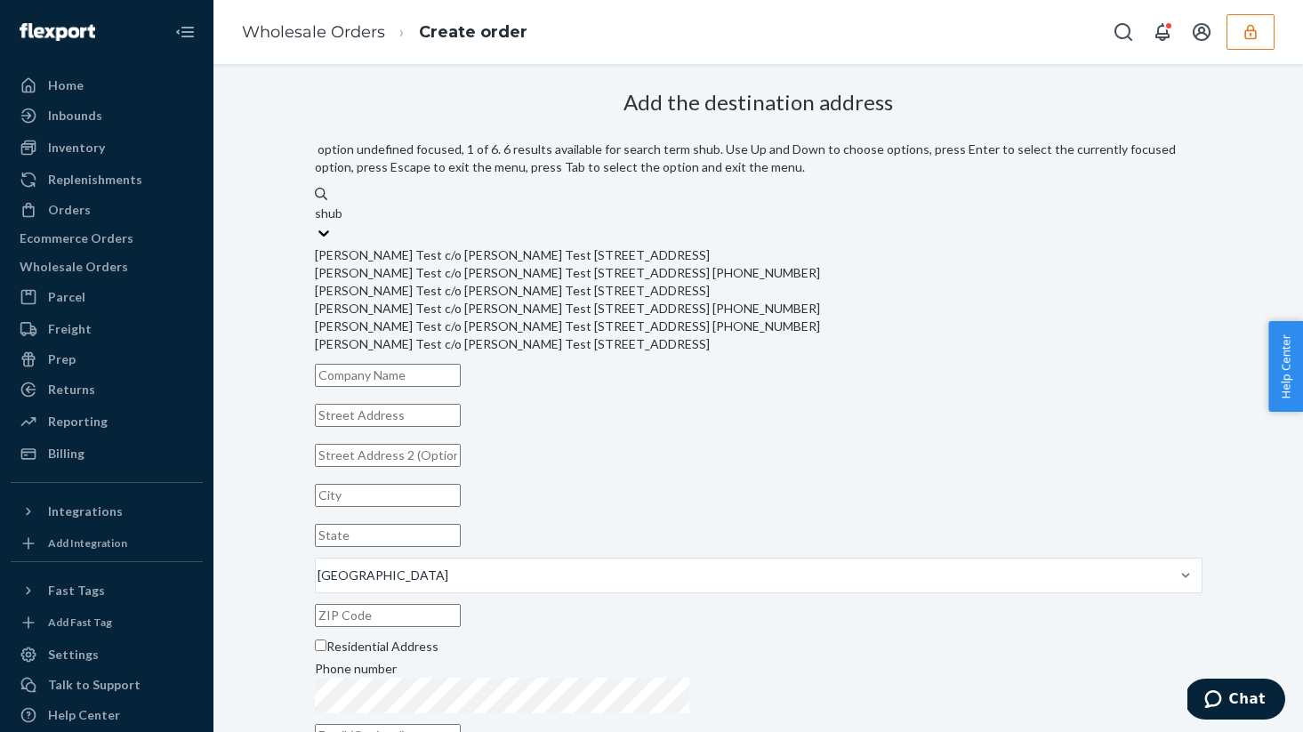
click at [710, 246] on div "Shubham Test c/o Shubham Test 19501 Biscayne Blvd Aventura, FL 33180" at bounding box center [759, 255] width 888 height 18
click at [343, 222] on input "shub" at bounding box center [329, 214] width 28 height 18
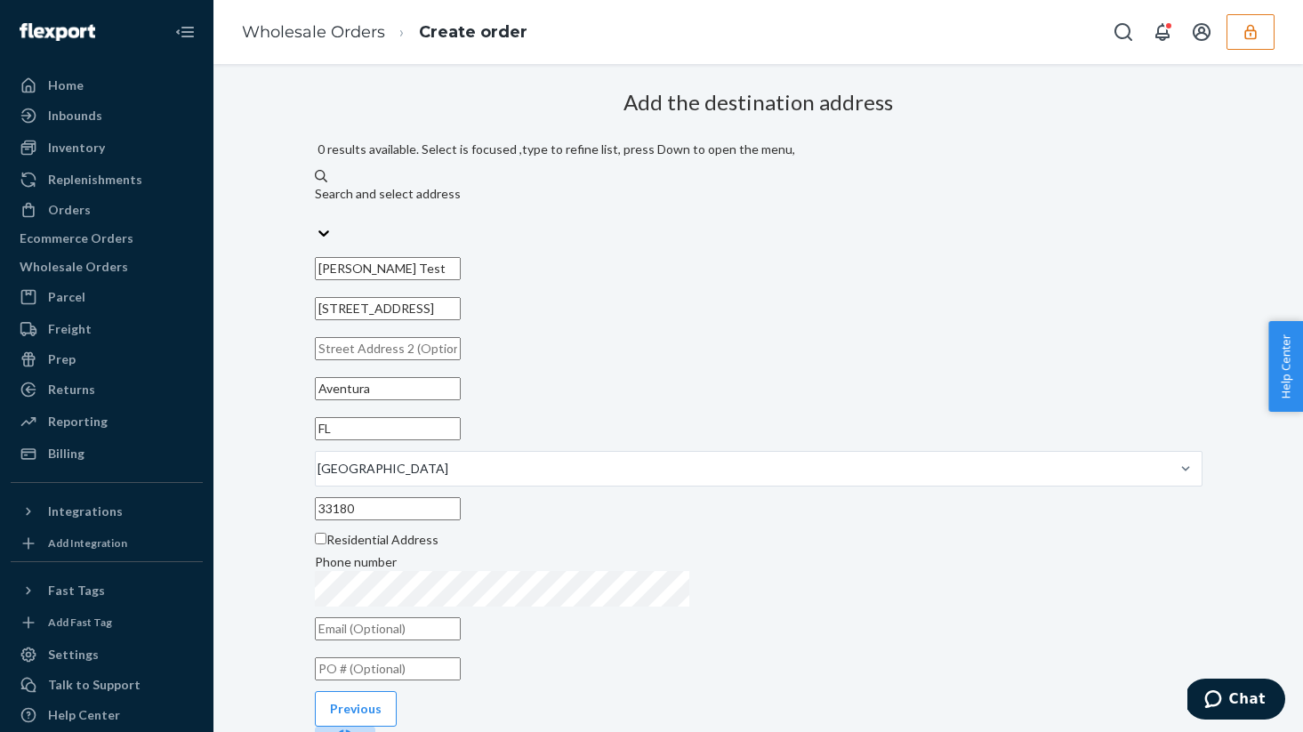
scroll to position [123, 0]
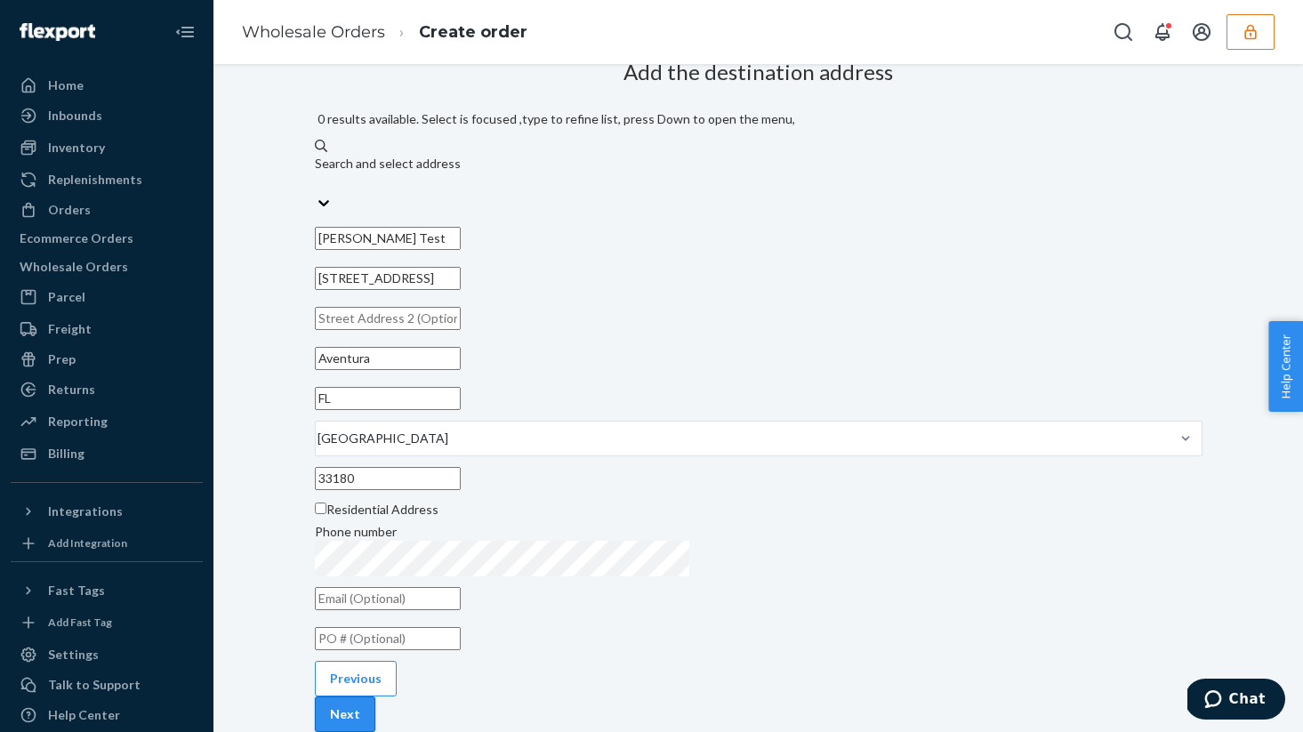
click at [375, 462] on button "Next" at bounding box center [345, 715] width 60 height 36
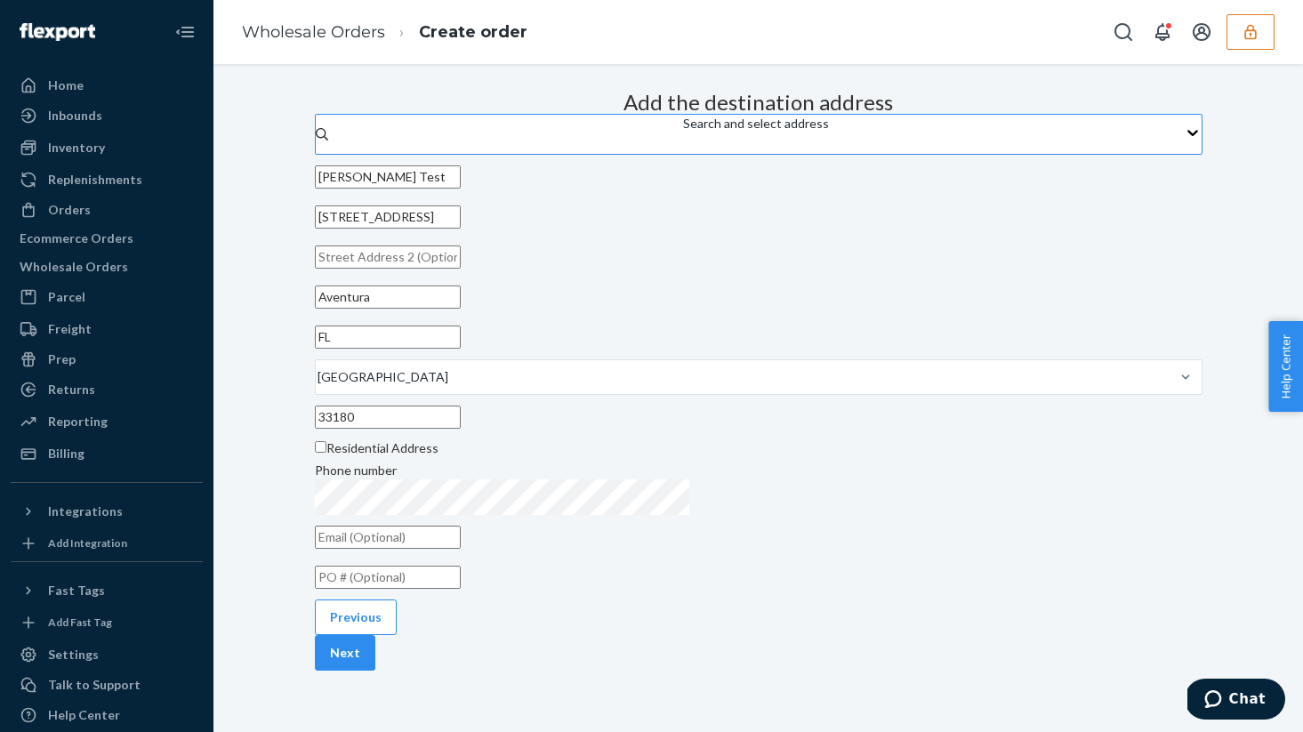
scroll to position [0, 0]
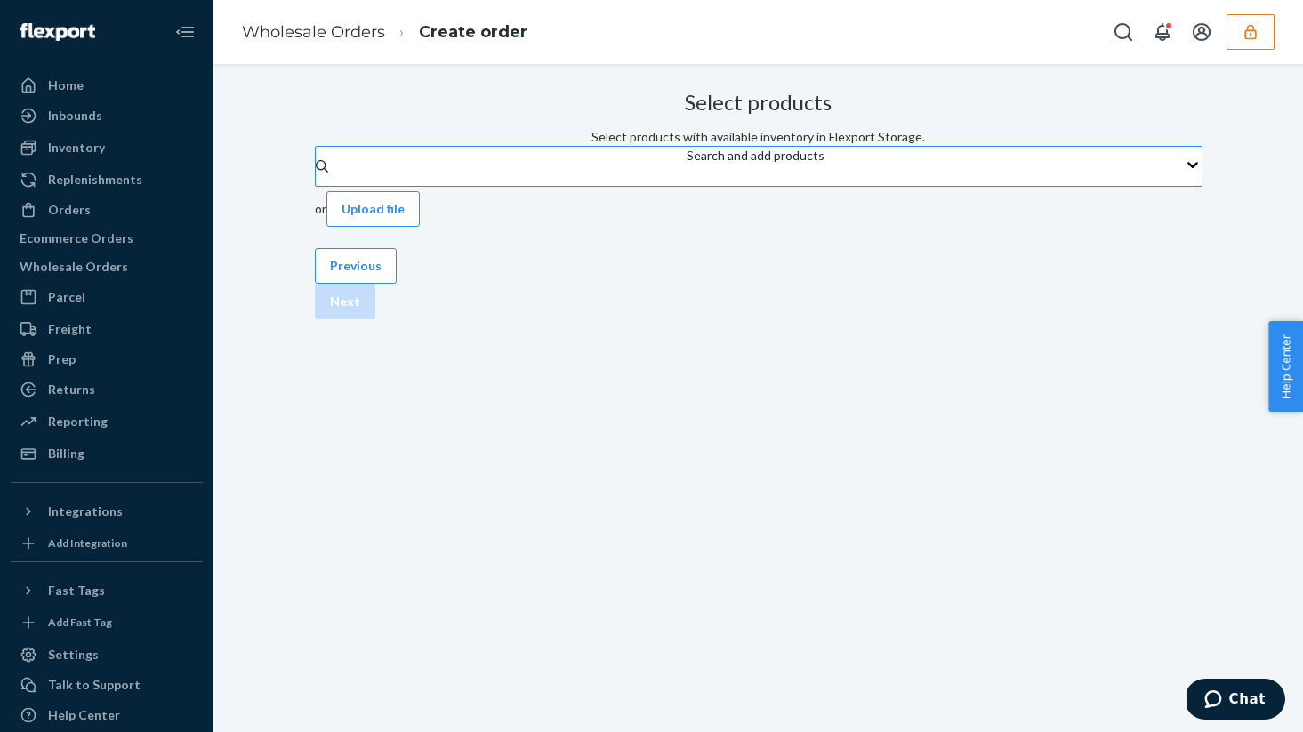
click at [687, 186] on div "Search and add products" at bounding box center [756, 166] width 138 height 39
click at [687, 184] on input "Search and add products" at bounding box center [688, 175] width 2 height 18
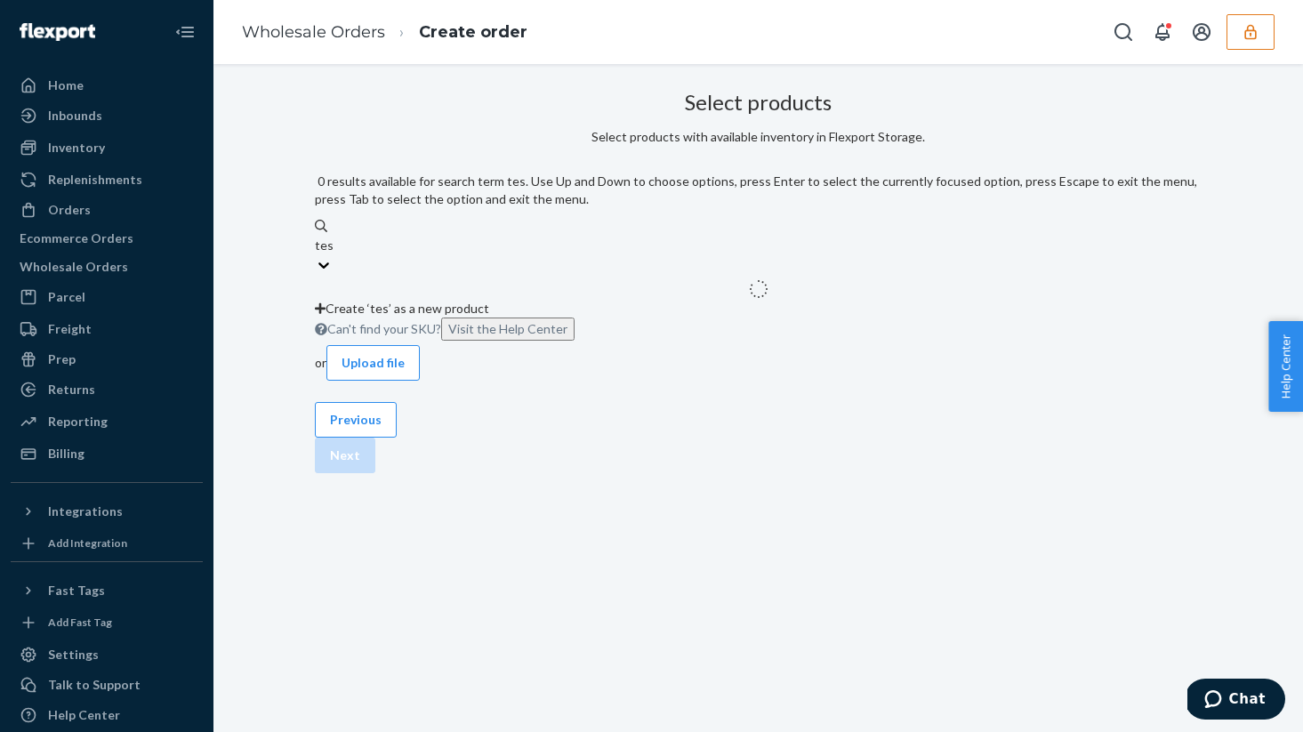
type input "test"
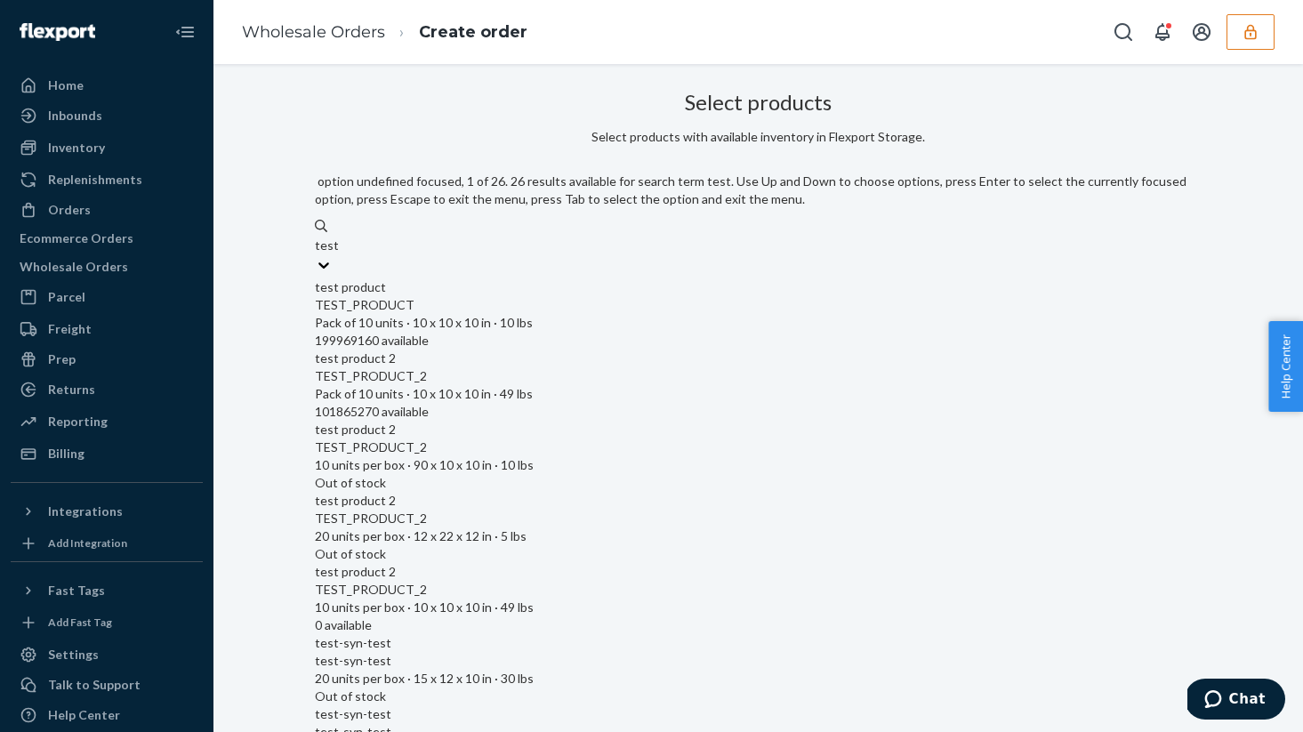
click at [604, 278] on div "test product" at bounding box center [759, 287] width 888 height 18
click at [338, 254] on input "test" at bounding box center [326, 246] width 23 height 18
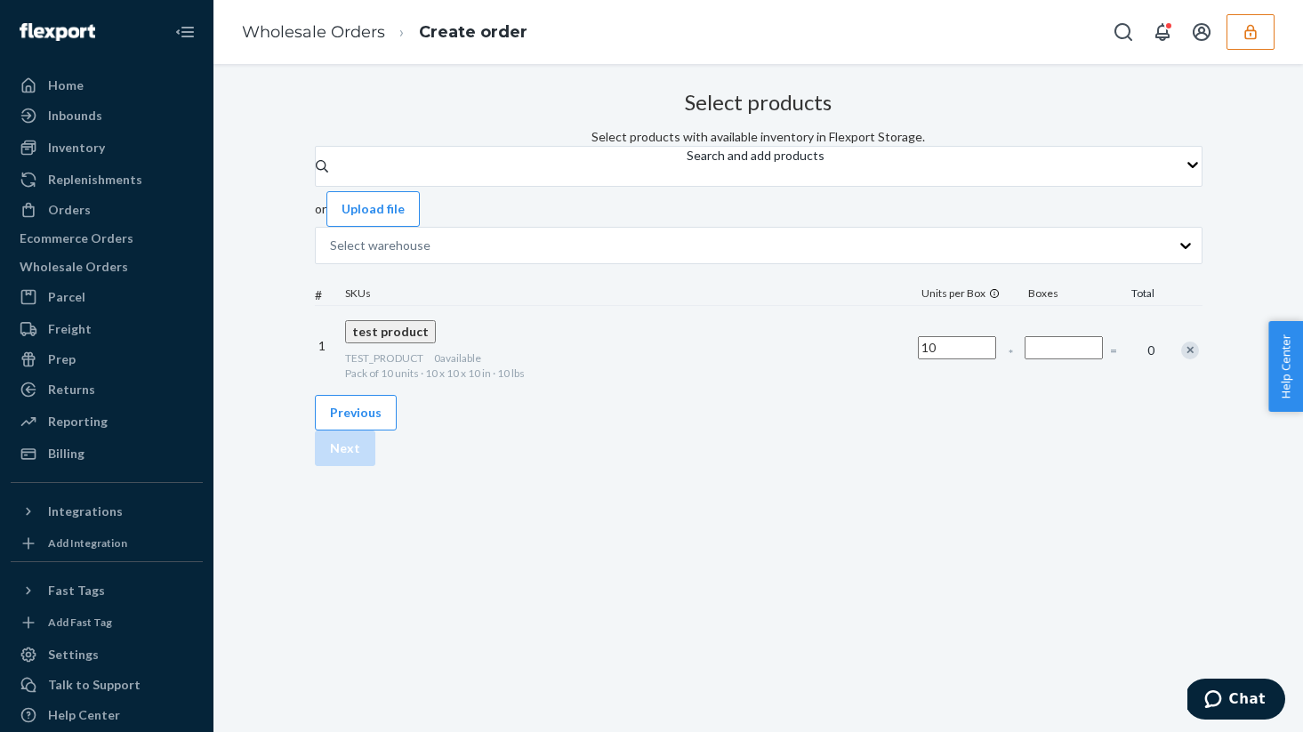
click at [1025, 356] on input "Number of boxes" at bounding box center [1064, 347] width 78 height 23
type input "1"
click at [375, 462] on button "Next" at bounding box center [345, 449] width 60 height 36
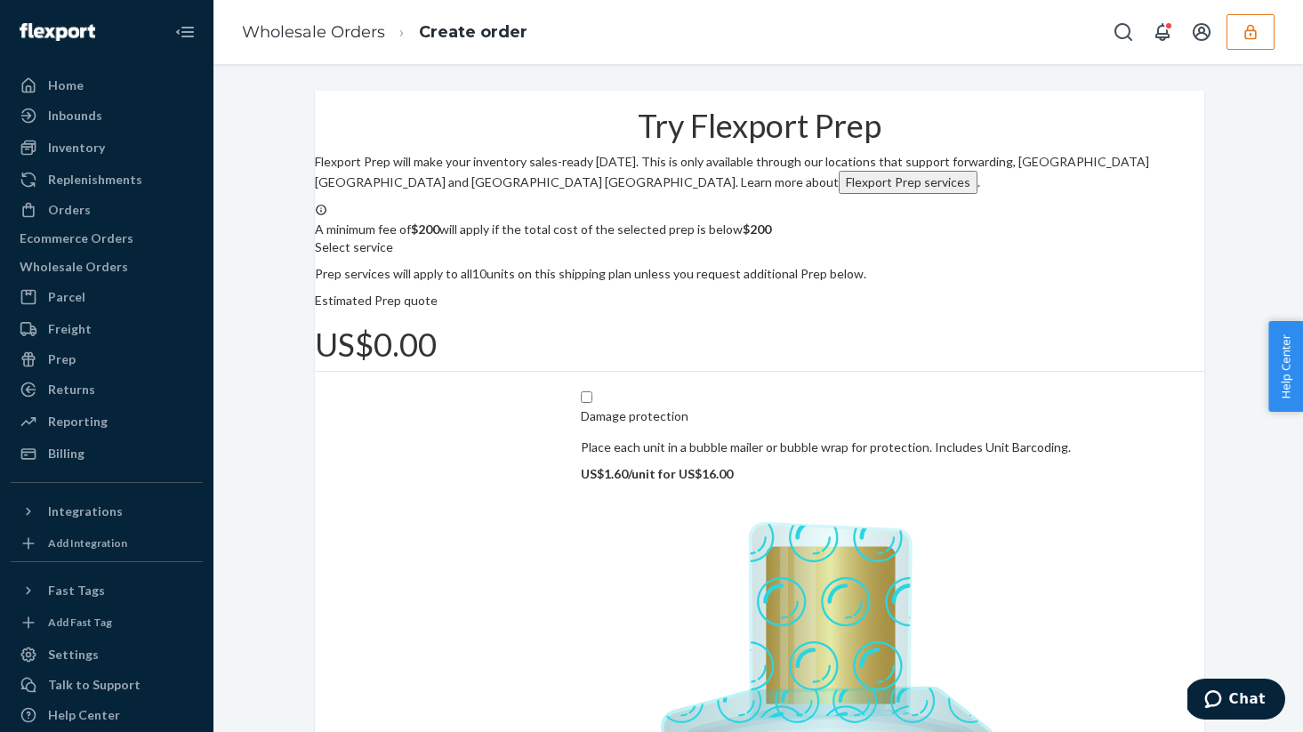
click at [326, 462] on input "Unit barcoding Print and apply a barcode to each individual unit. US$0.95/unit …" at bounding box center [321, 742] width 12 height 12
checkbox input "true"
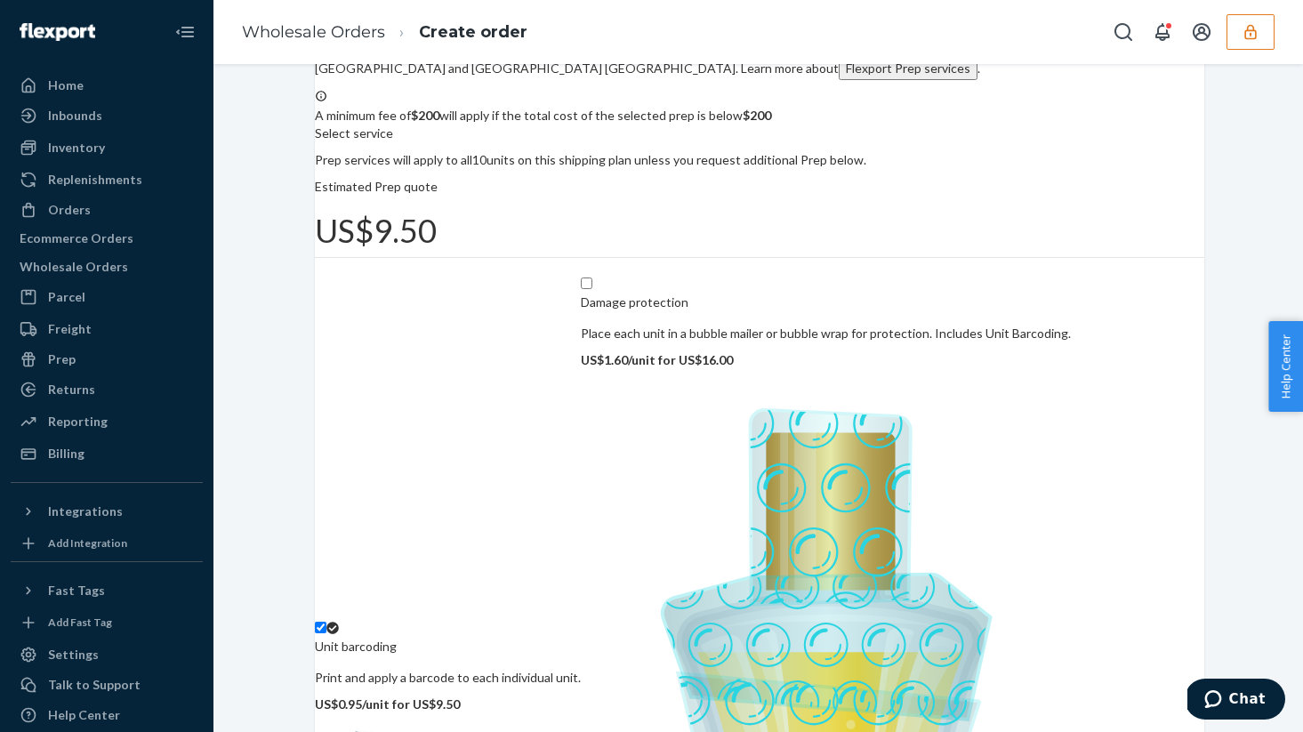
scroll to position [174, 0]
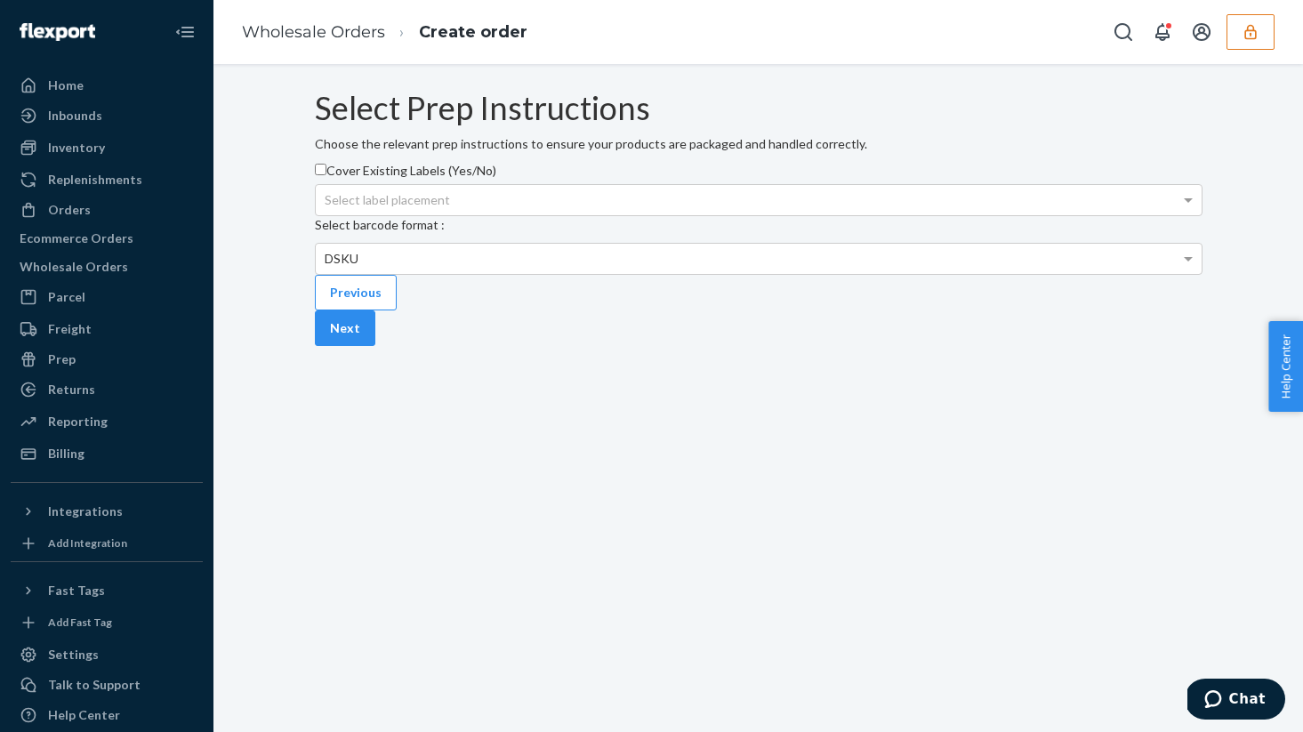
scroll to position [0, 0]
click at [375, 346] on button "Next" at bounding box center [345, 328] width 60 height 36
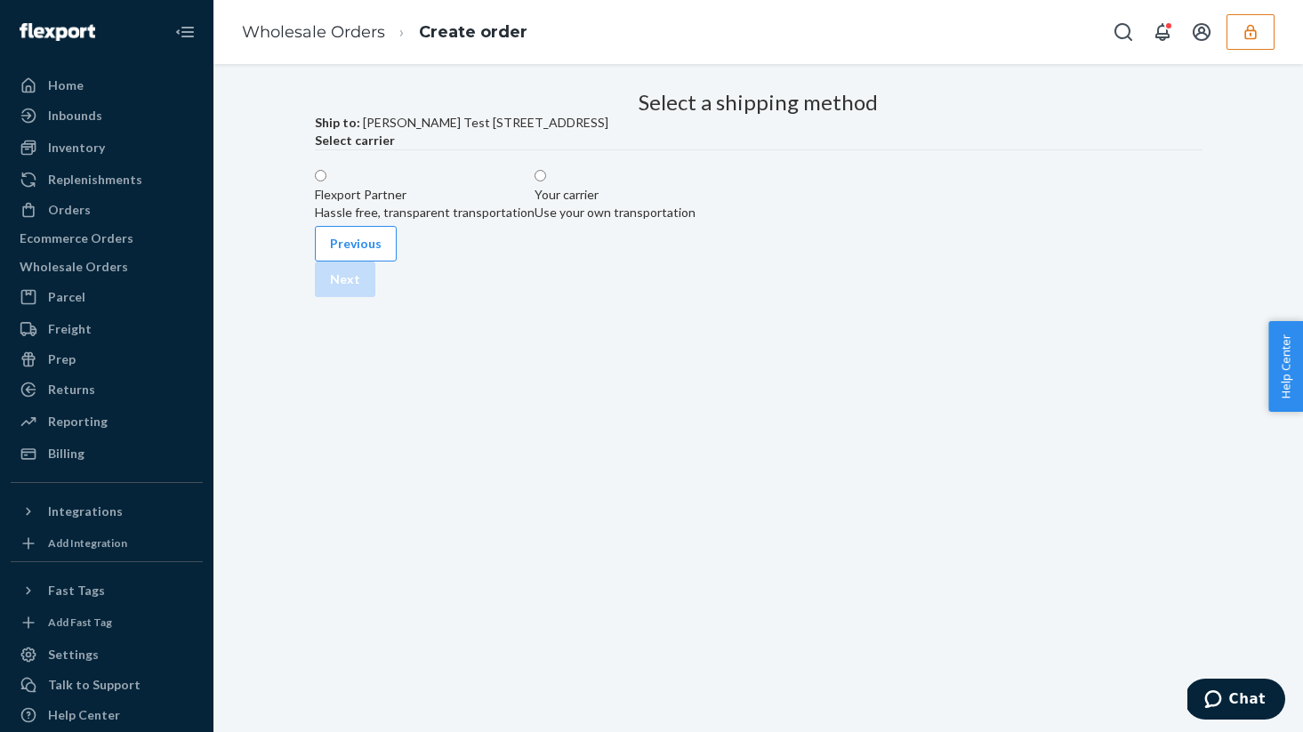
click at [535, 222] on label "Flexport Partner Hassle free, transparent transportation" at bounding box center [425, 194] width 220 height 53
click at [326, 181] on input "Flexport Partner Hassle free, transparent transportation" at bounding box center [321, 176] width 12 height 12
radio input "true"
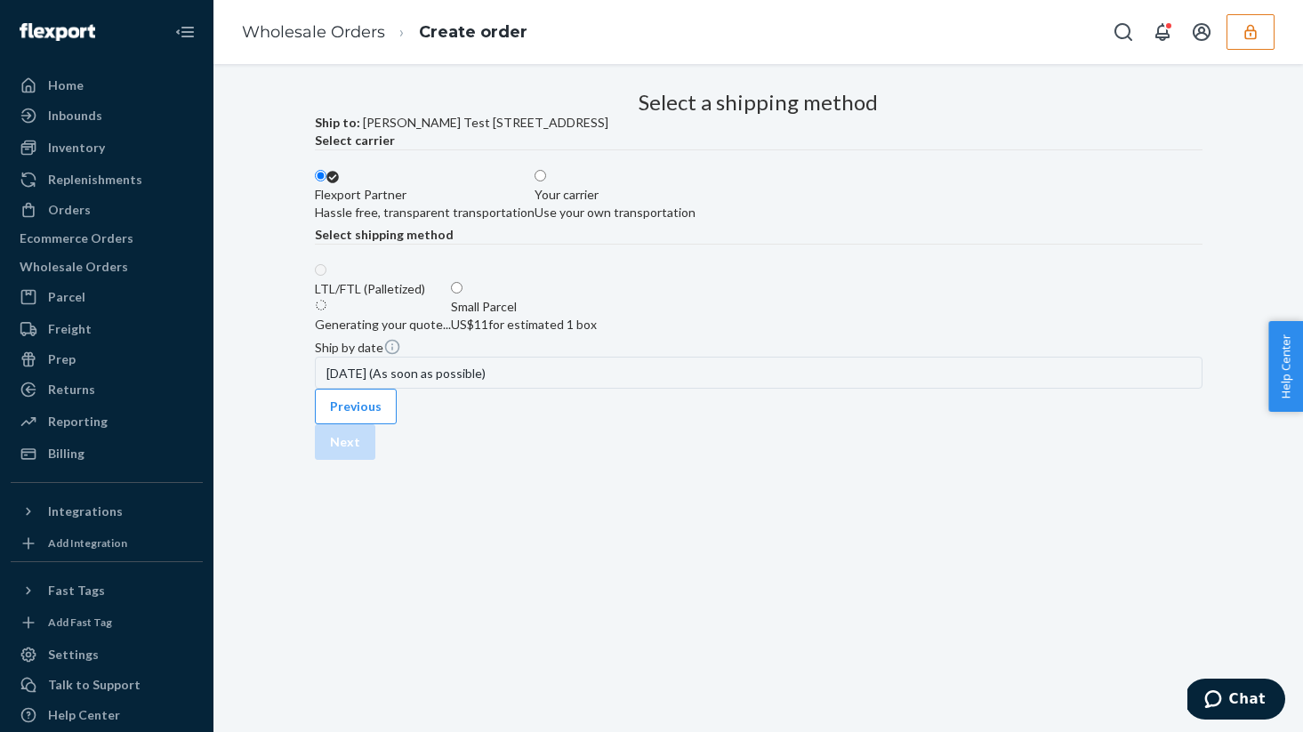
click at [597, 316] on div "Small Parcel" at bounding box center [524, 307] width 146 height 18
click at [463, 294] on input "Small Parcel US$11 for estimated 1 box" at bounding box center [457, 288] width 12 height 12
radio input "true"
click at [375, 460] on button "Next" at bounding box center [345, 442] width 60 height 36
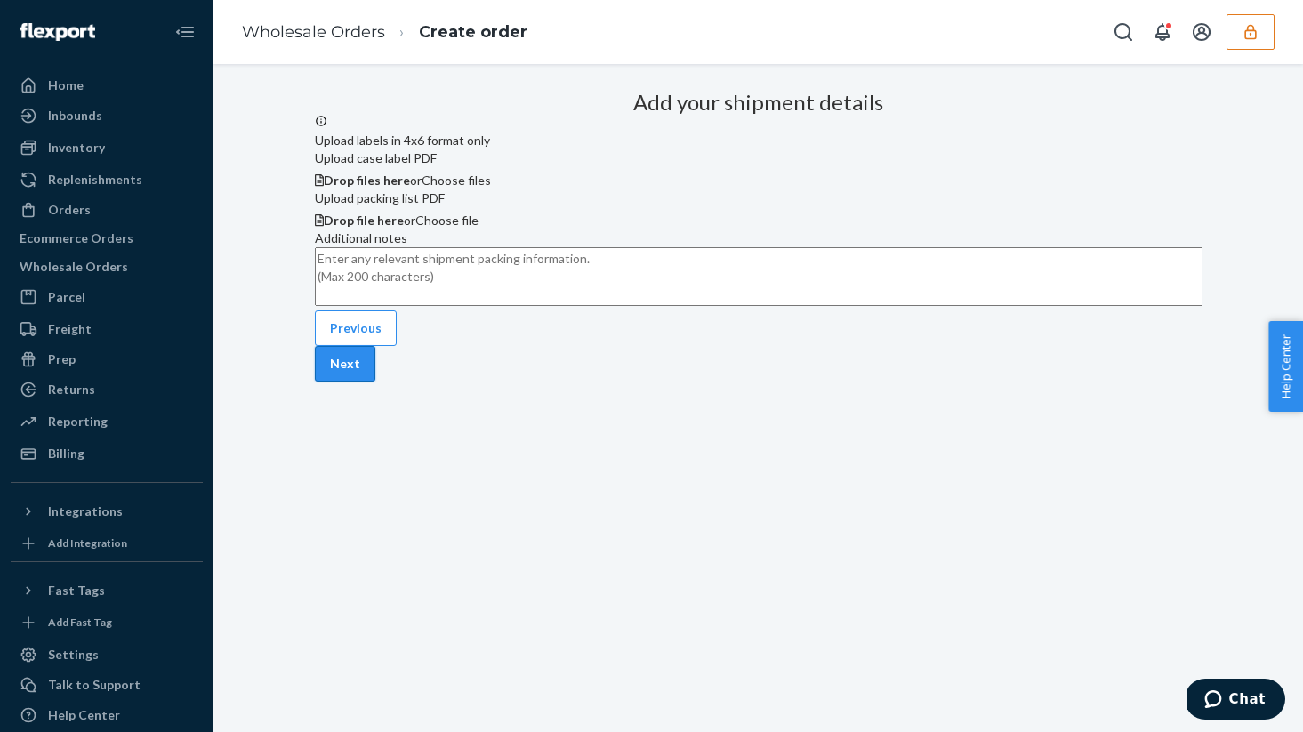
click at [375, 382] on button "Next" at bounding box center [345, 364] width 60 height 36
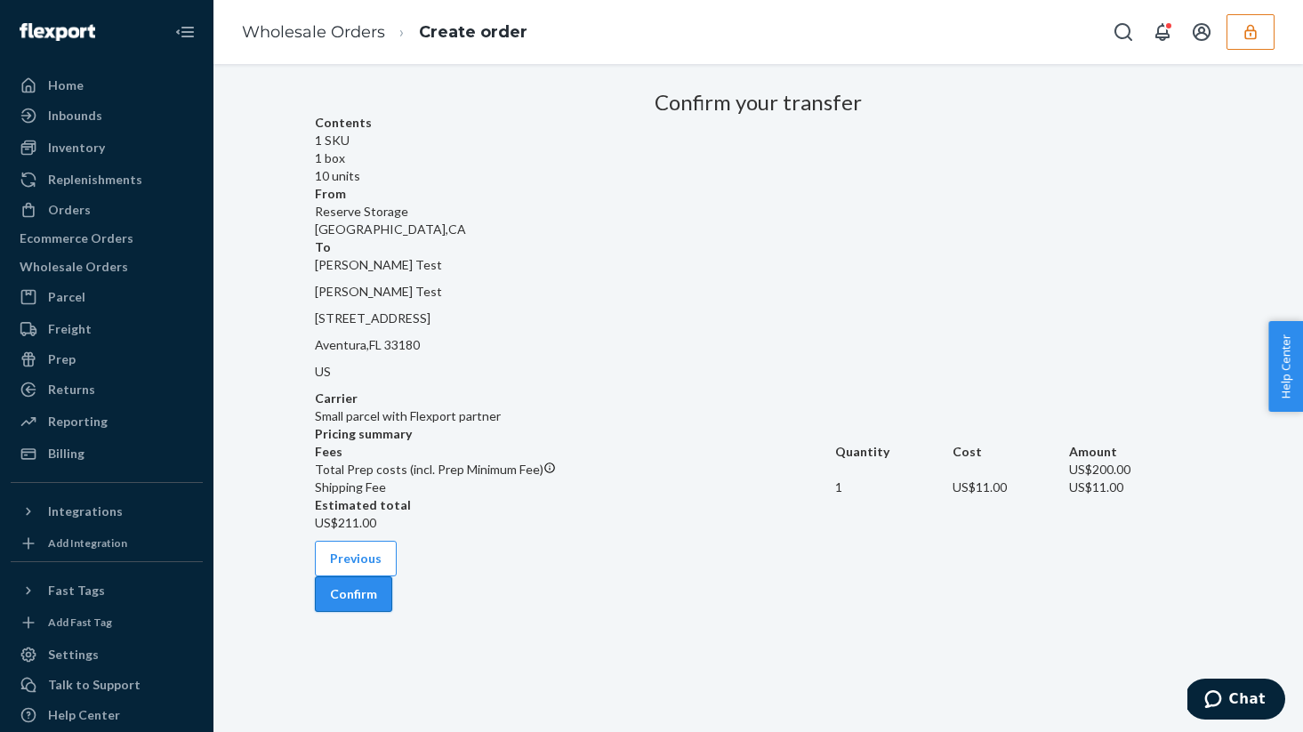
click at [392, 462] on button "Confirm" at bounding box center [353, 594] width 77 height 36
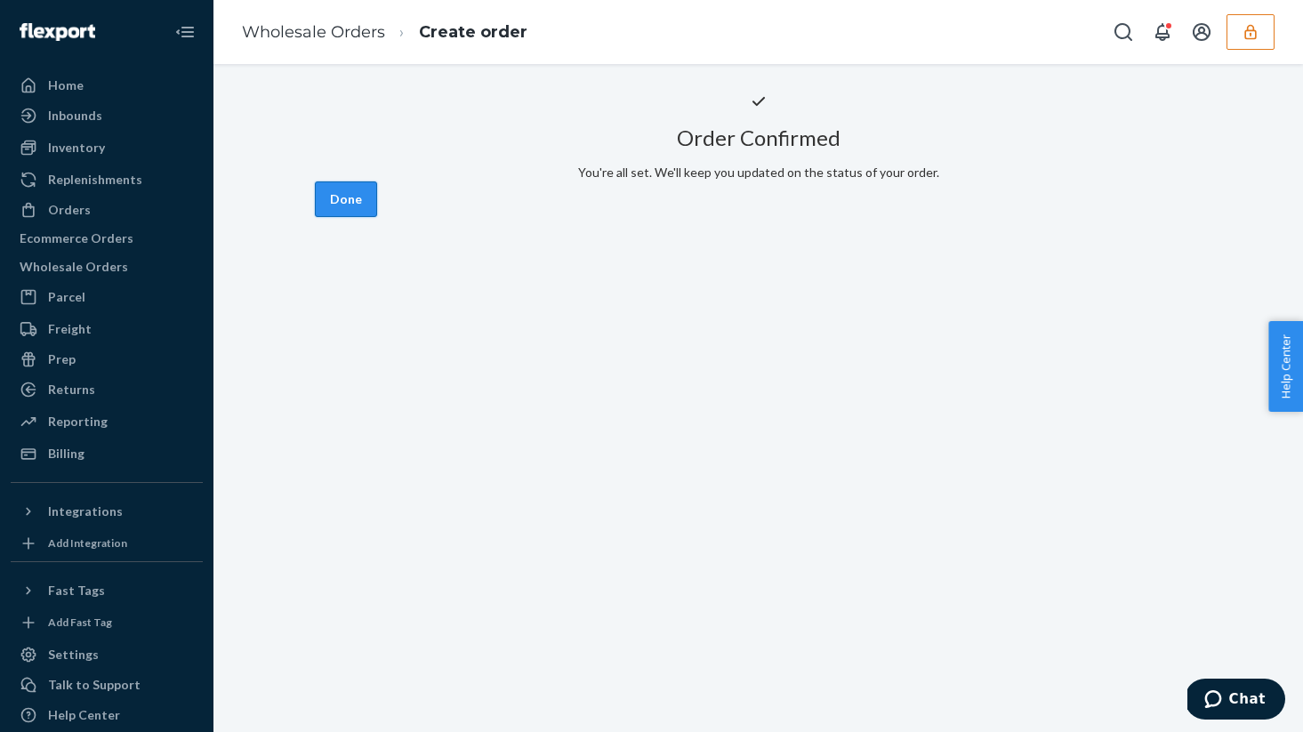
click at [377, 217] on button "Done" at bounding box center [346, 199] width 62 height 36
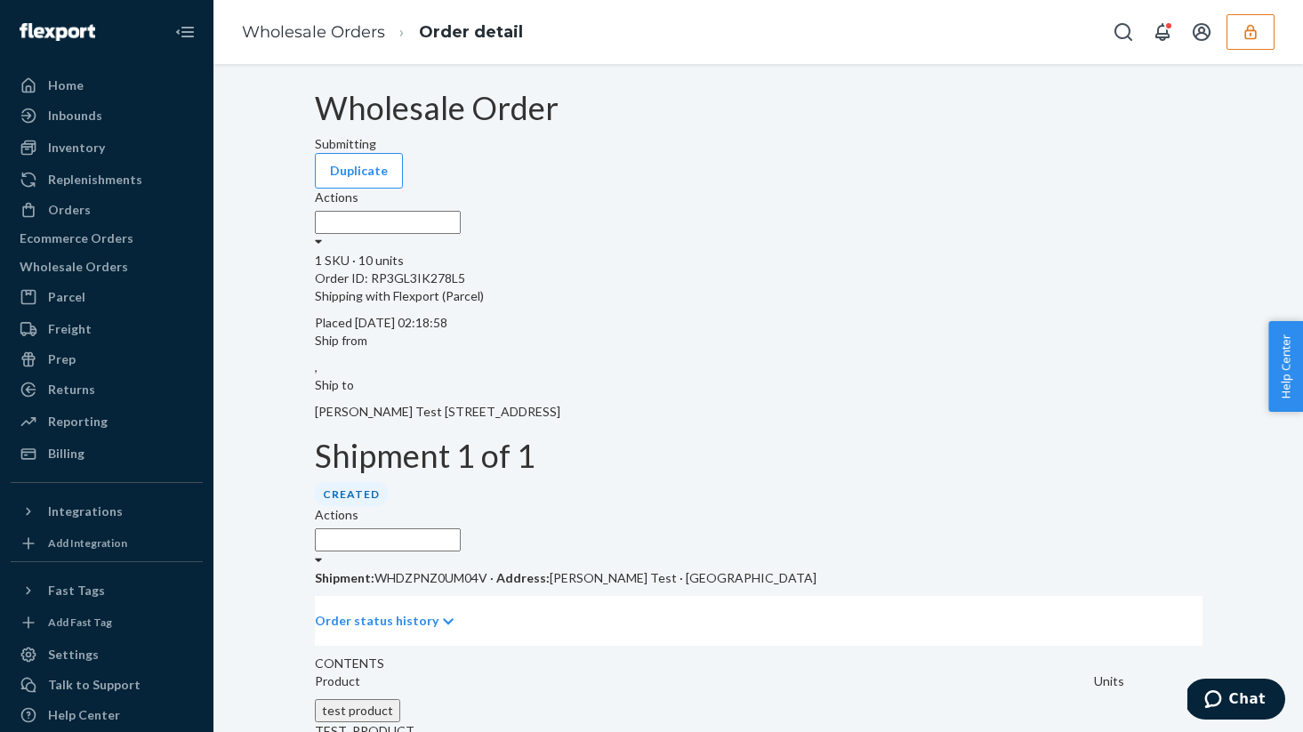
click at [469, 462] on p "Shipment: WHDZPNZ0UM04V · Address: Shubham Test · Aventura, FL 33180" at bounding box center [759, 578] width 888 height 18
copy p "WHDZPNZ0UM04V"
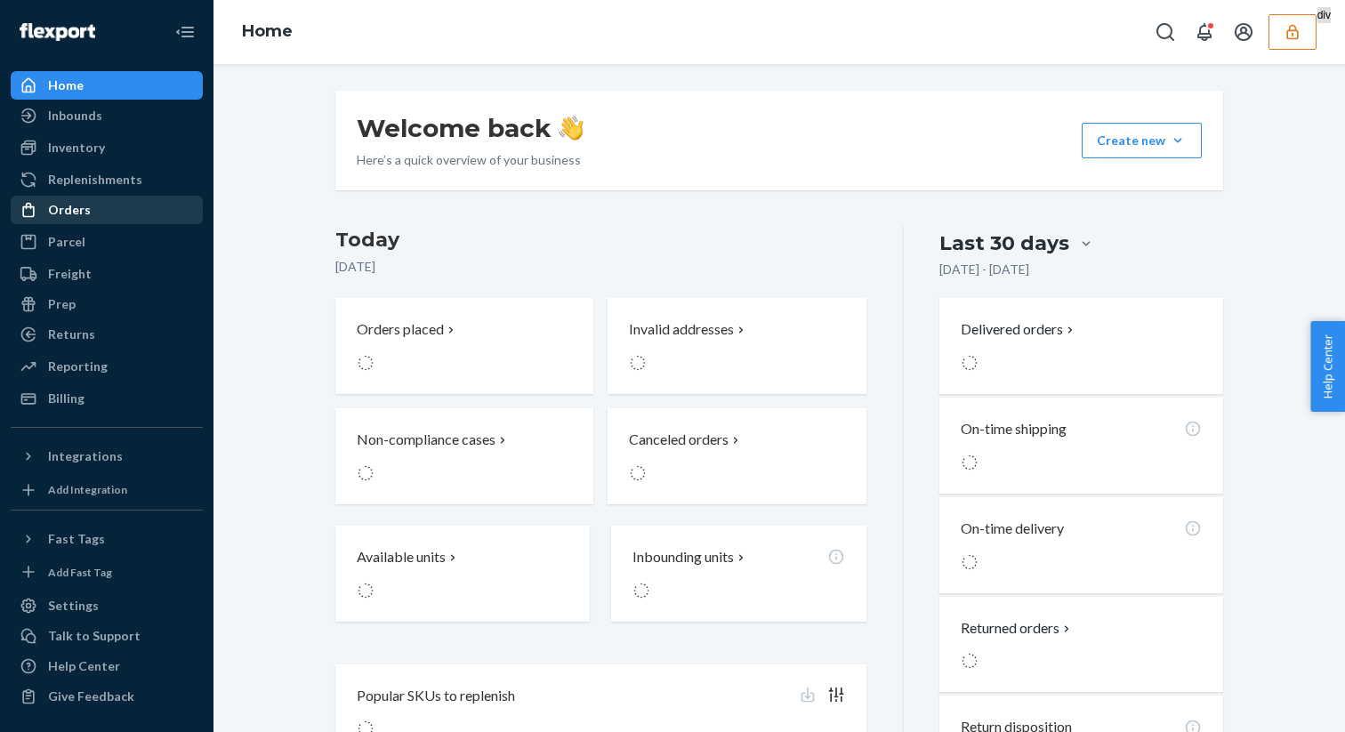
click at [101, 221] on div "Orders" at bounding box center [106, 209] width 189 height 25
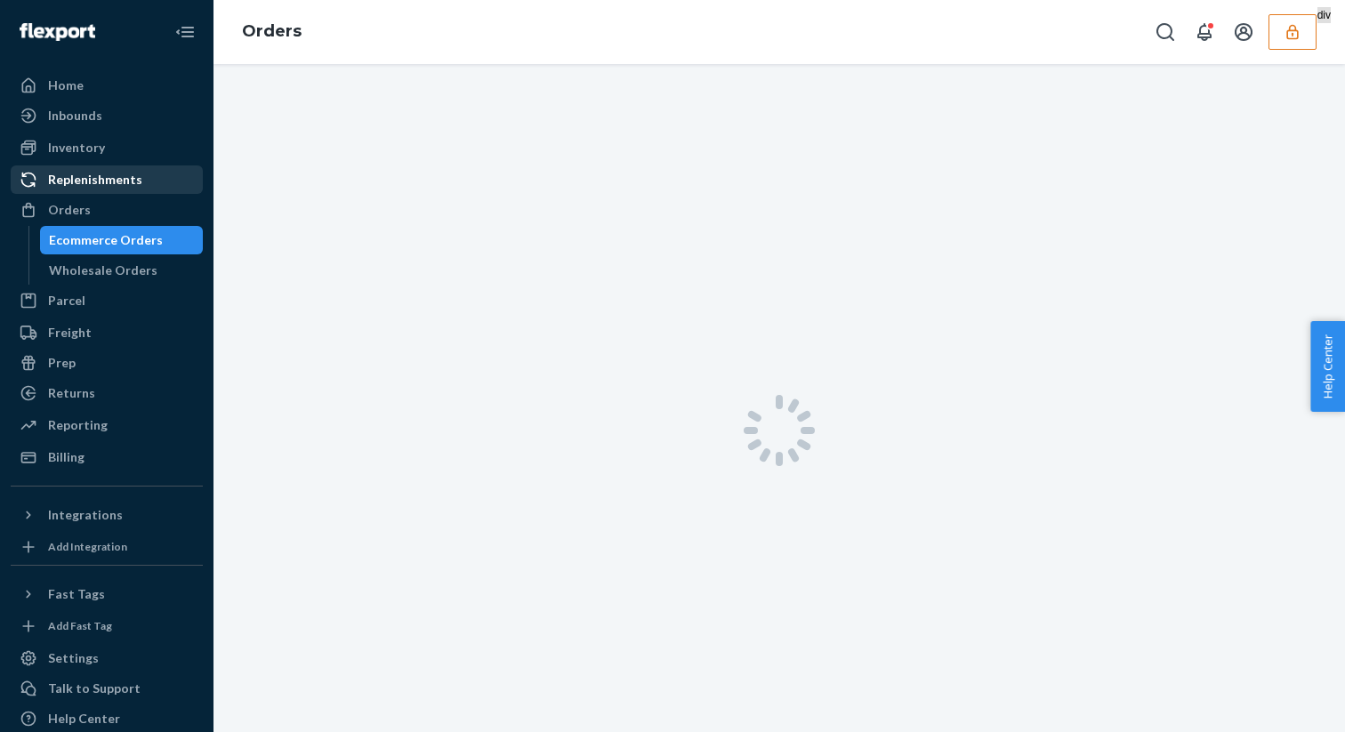
click at [29, 167] on div "Replenishments" at bounding box center [106, 179] width 189 height 25
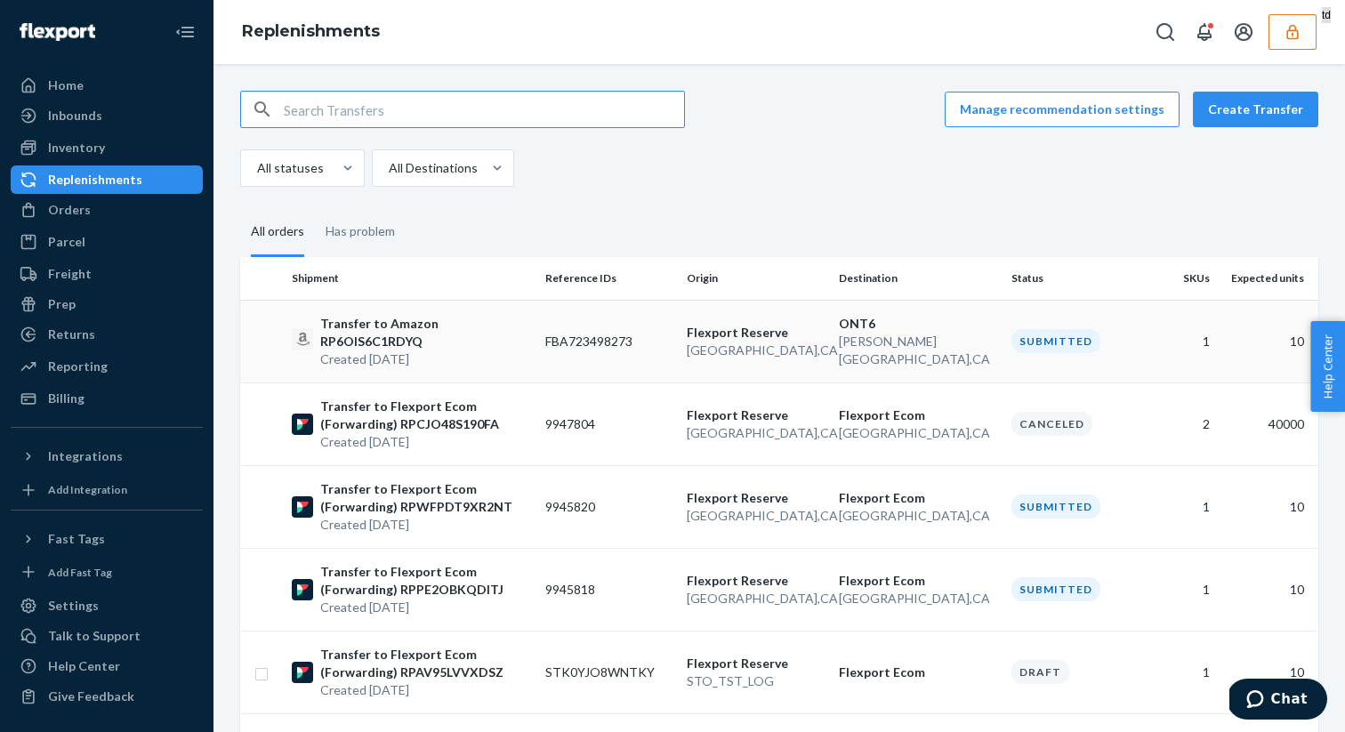
click at [540, 349] on td "FBA723498273" at bounding box center [608, 341] width 141 height 83
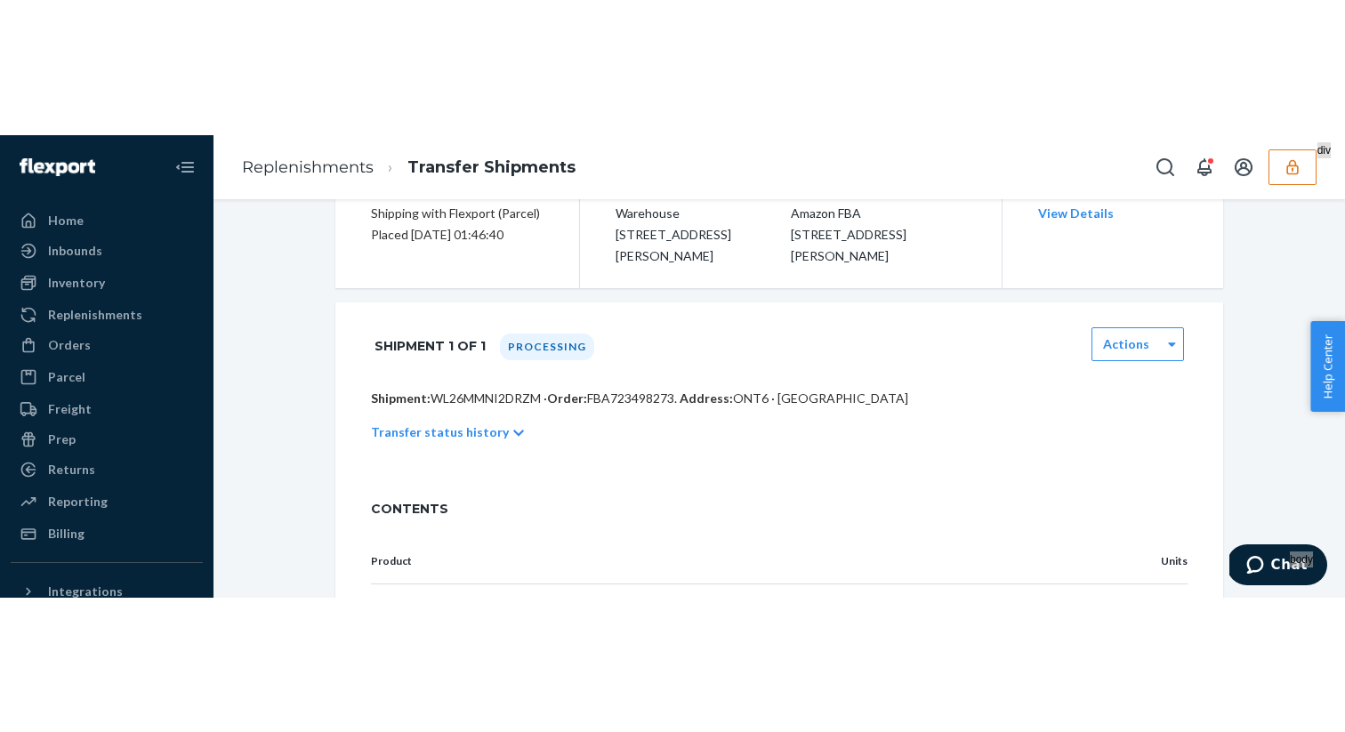
scroll to position [103, 0]
